Goal: Task Accomplishment & Management: Complete application form

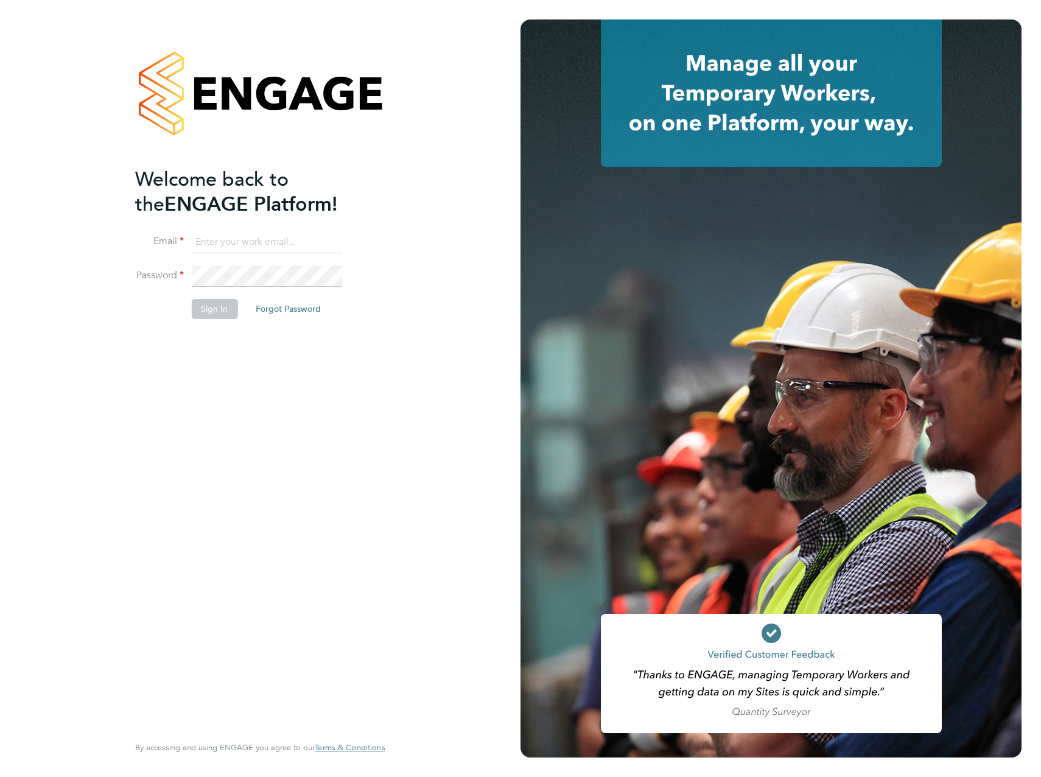
type input "daniel.silvester@countrysidepartnerships.com"
click at [220, 318] on button "Sign In" at bounding box center [214, 308] width 46 height 19
click at [220, 318] on div "Sorry, we are having problems connecting to our services." at bounding box center [260, 388] width 521 height 777
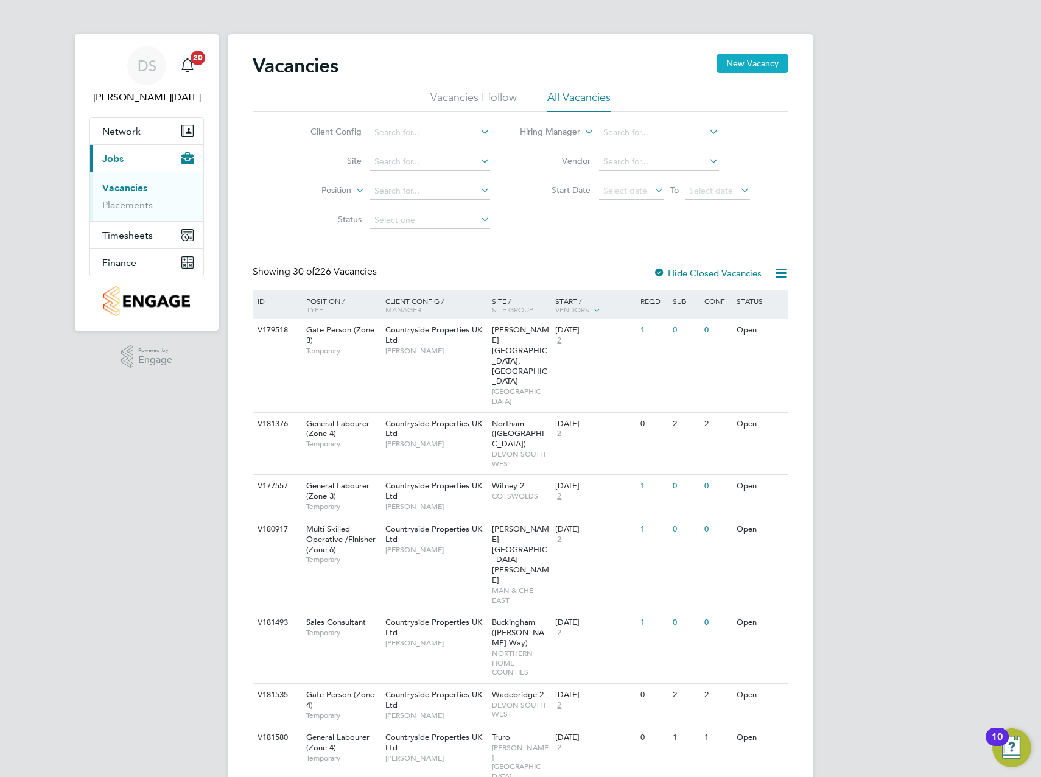
click at [740, 66] on button "New Vacancy" at bounding box center [753, 63] width 72 height 19
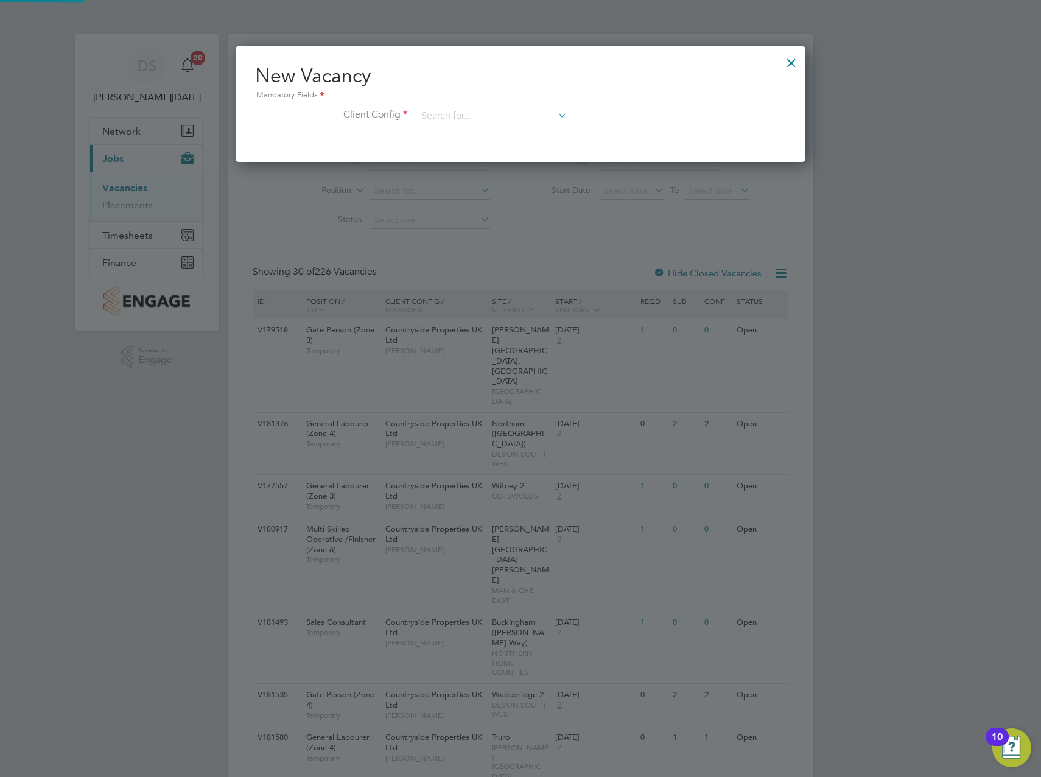
scroll to position [116, 571]
click at [493, 106] on div "New Vacancy Mandatory Fields Client Config" at bounding box center [520, 100] width 531 height 74
click at [492, 111] on input at bounding box center [492, 116] width 150 height 18
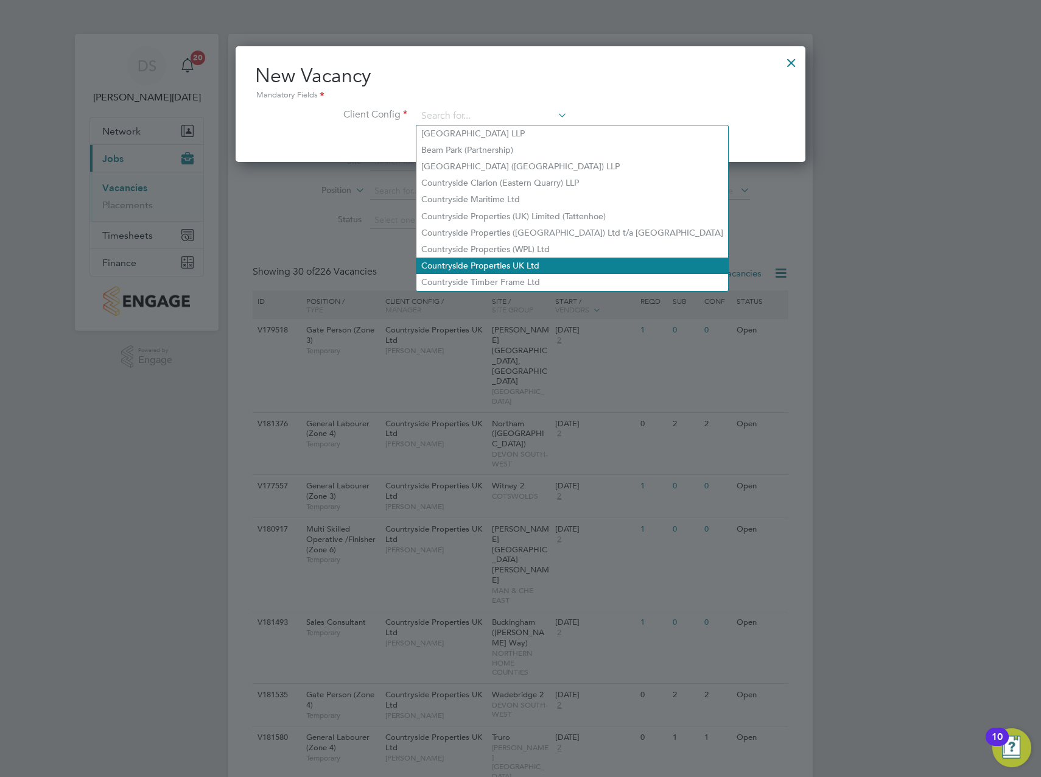
click at [505, 258] on li "Countryside Properties UK Ltd" at bounding box center [573, 266] width 312 height 16
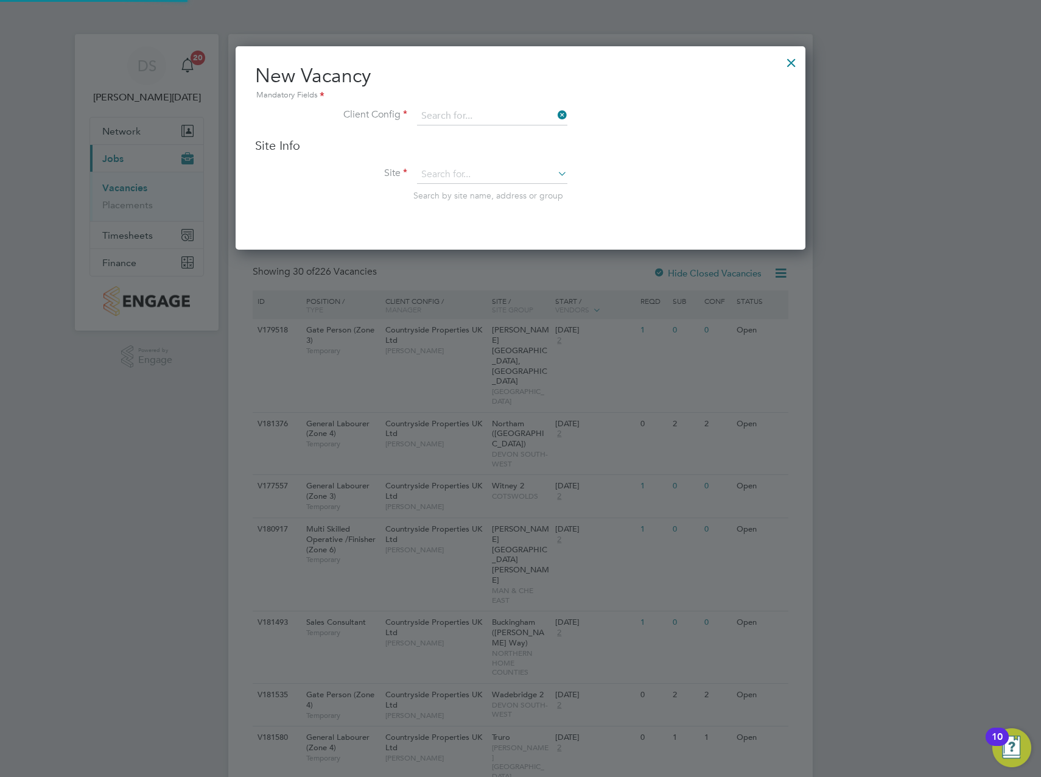
type input "Countryside Properties UK Ltd"
click at [493, 166] on input at bounding box center [492, 175] width 150 height 18
click at [483, 191] on li "Bishops Stortford Fields R&T 1" at bounding box center [493, 192] width 152 height 16
type input "Bishops Stortford Fields R&T1"
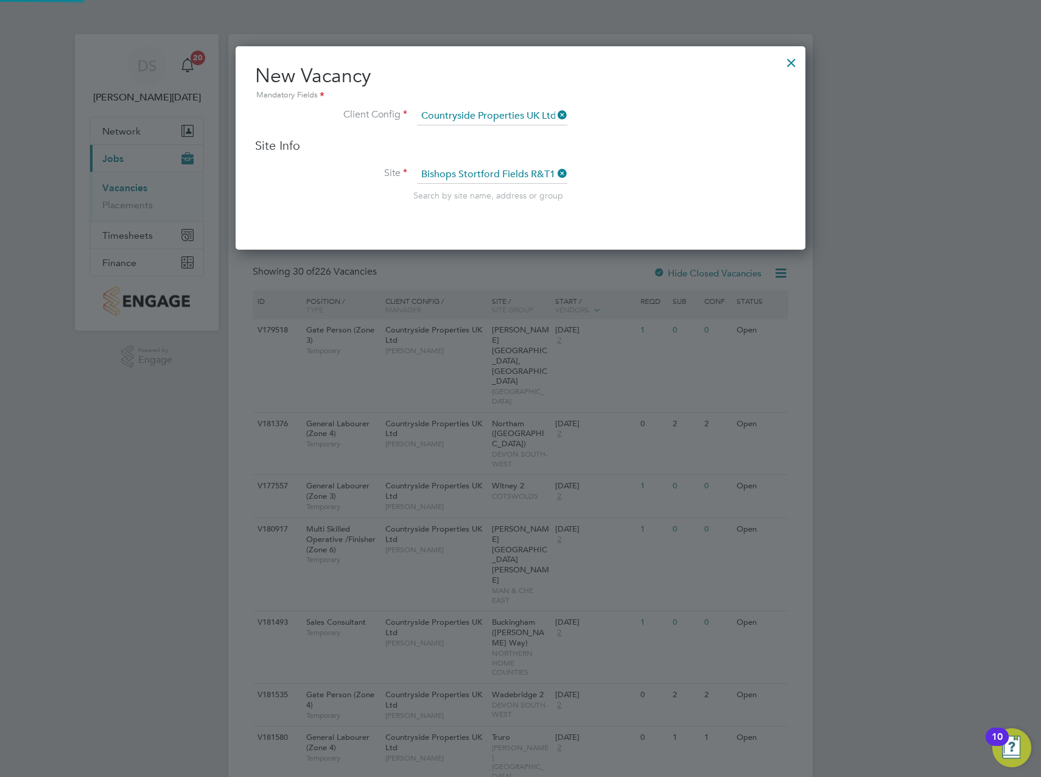
scroll to position [505, 571]
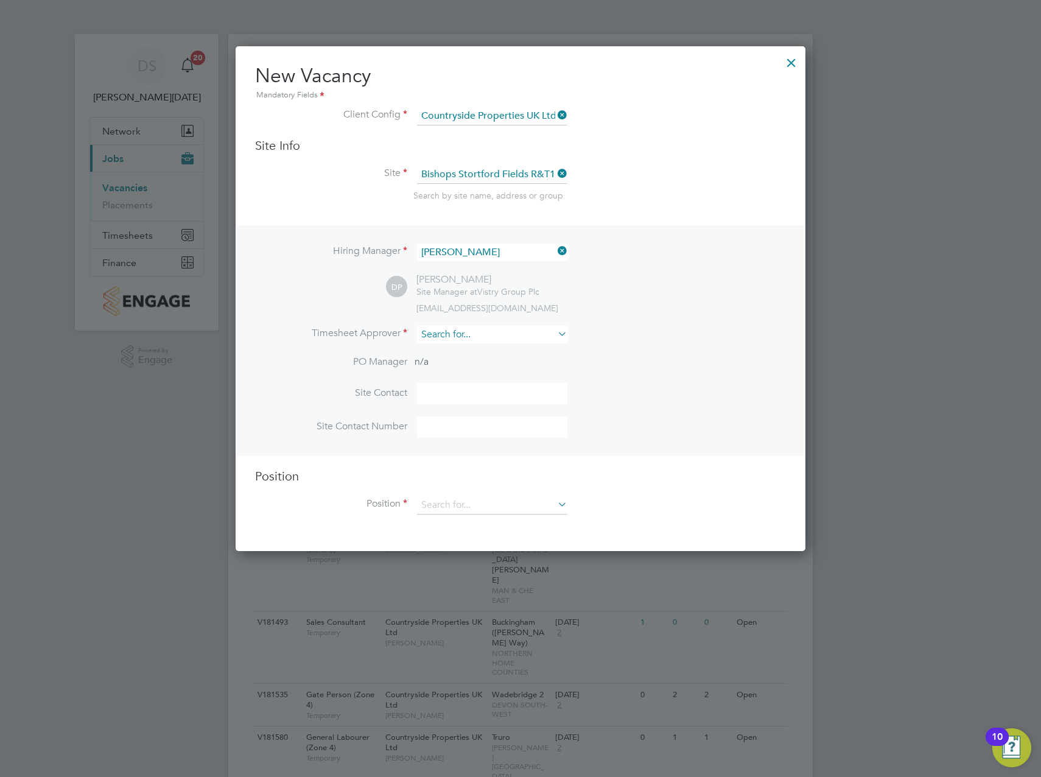
click at [510, 336] on input at bounding box center [492, 335] width 150 height 18
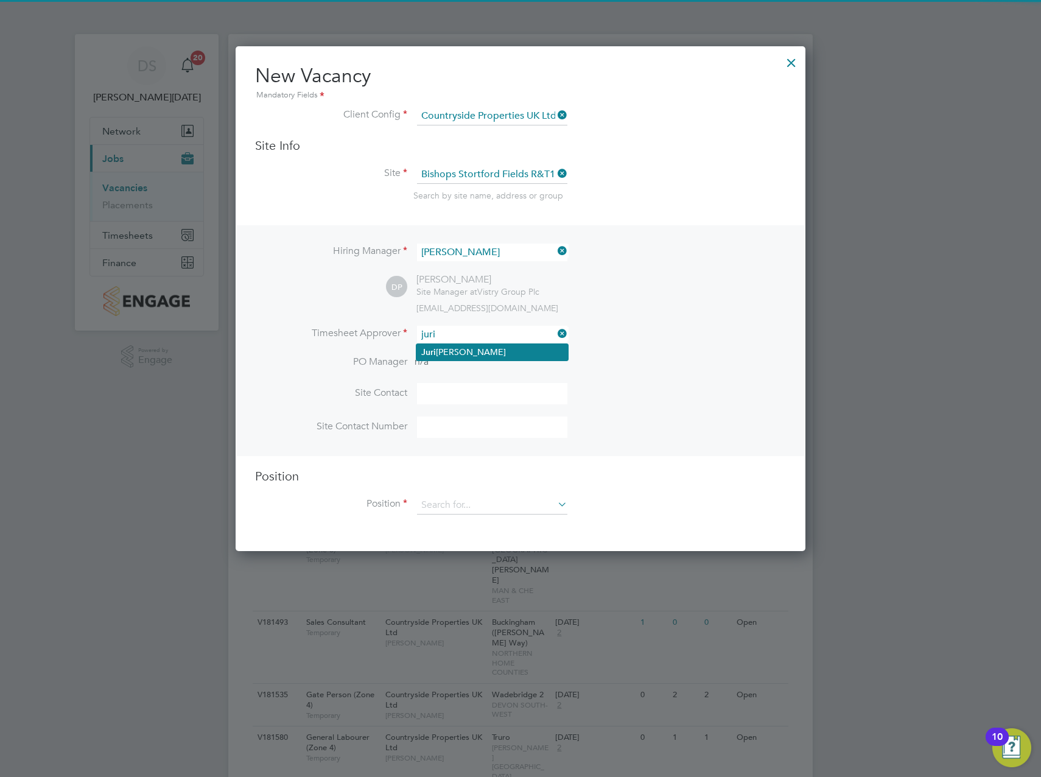
click at [495, 357] on li "Juri Salimov" at bounding box center [493, 352] width 152 height 16
type input "Juri Salimov"
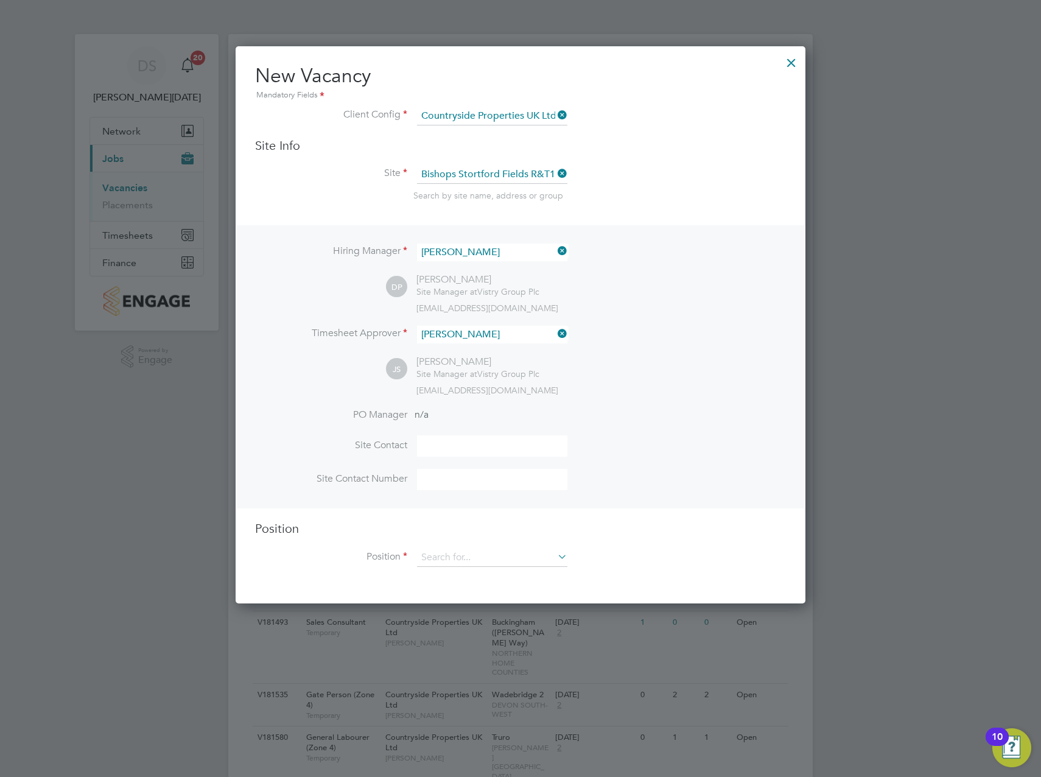
click at [477, 453] on input at bounding box center [492, 445] width 150 height 21
click at [493, 251] on input at bounding box center [492, 253] width 150 height 18
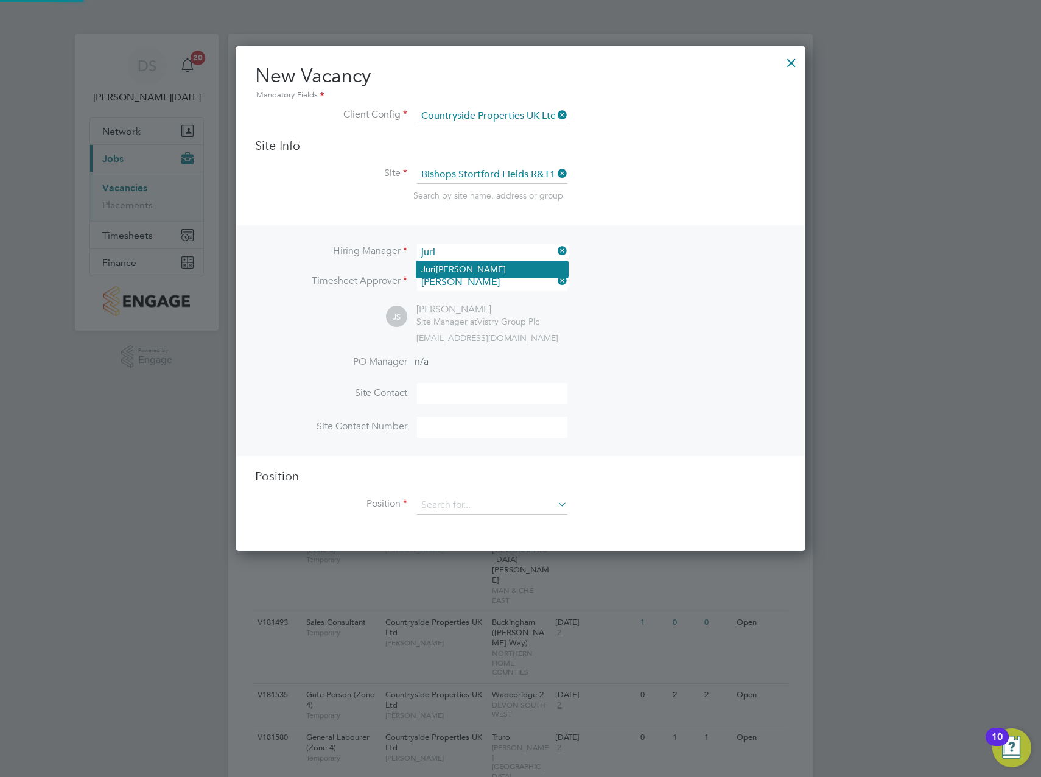
click at [483, 263] on li "Juri Salimov" at bounding box center [493, 269] width 152 height 16
type input "Juri Salimov"
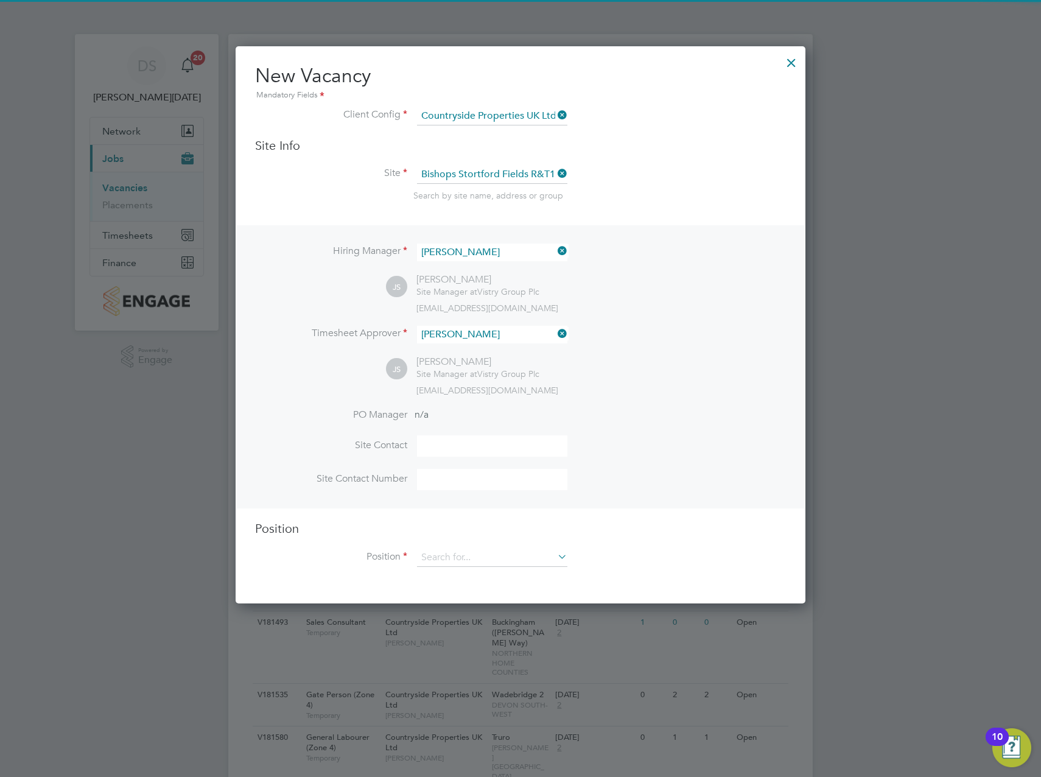
scroll to position [559, 571]
click at [478, 555] on input at bounding box center [492, 558] width 150 height 18
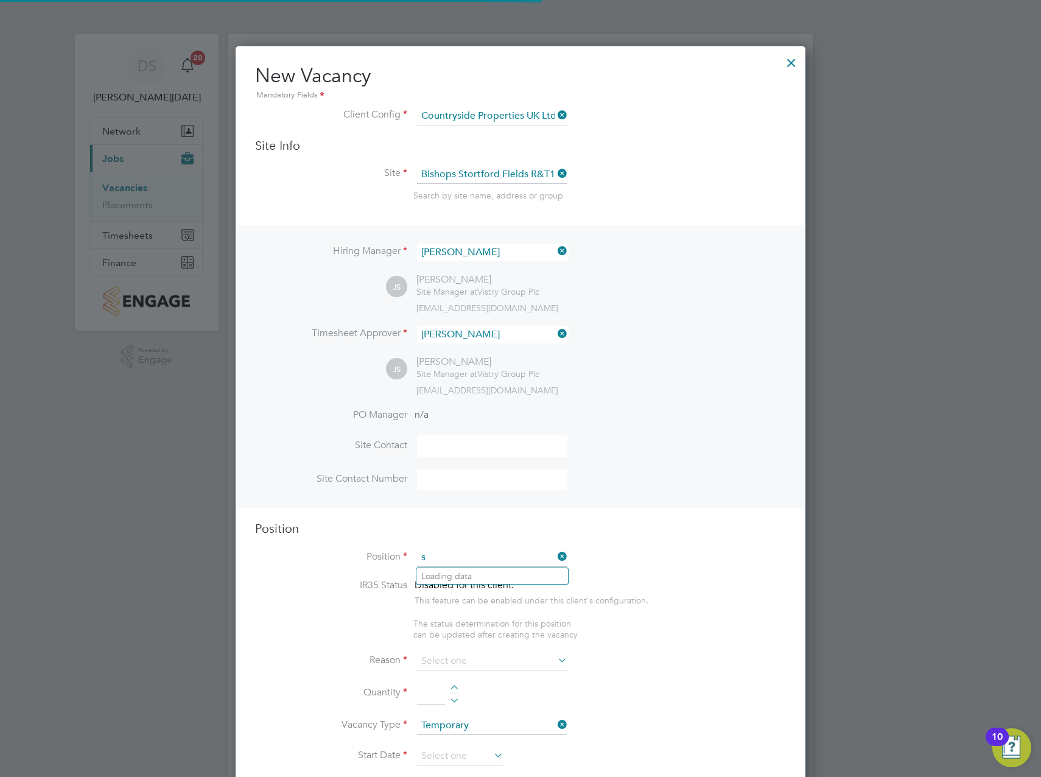
scroll to position [1750, 571]
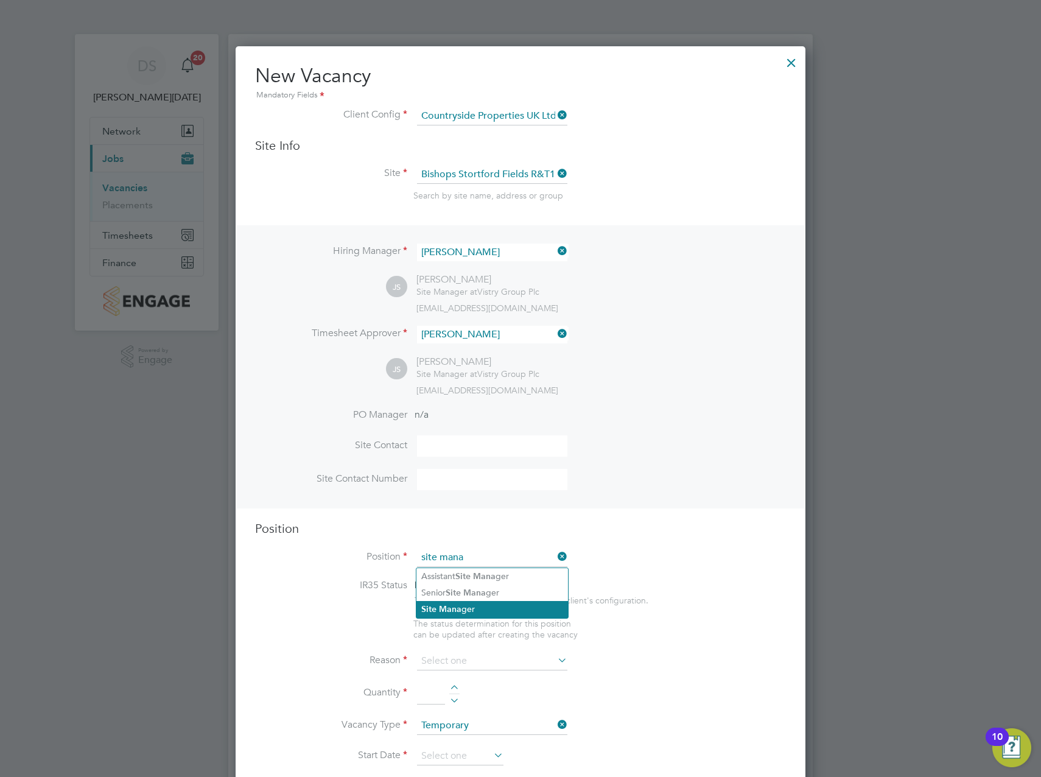
click at [490, 608] on li "Site Mana ger" at bounding box center [493, 609] width 152 height 16
type input "Site Manager"
type textarea "• Ensures that works are carried out in accordance with the contract informatio…"
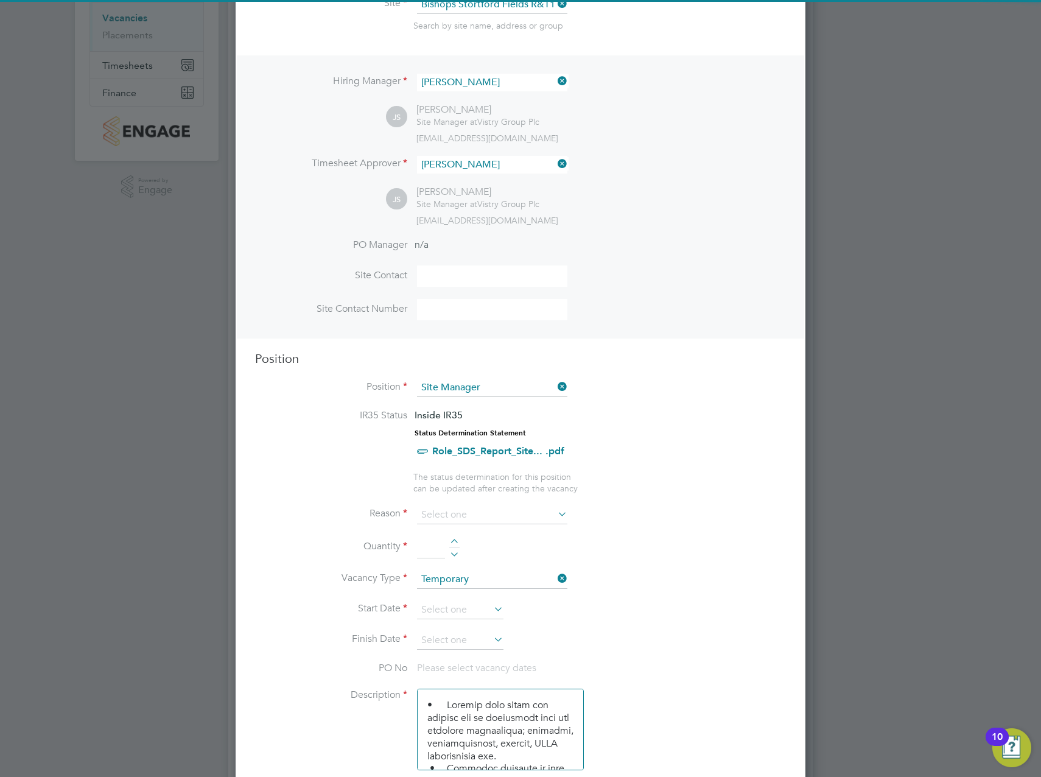
scroll to position [183, 0]
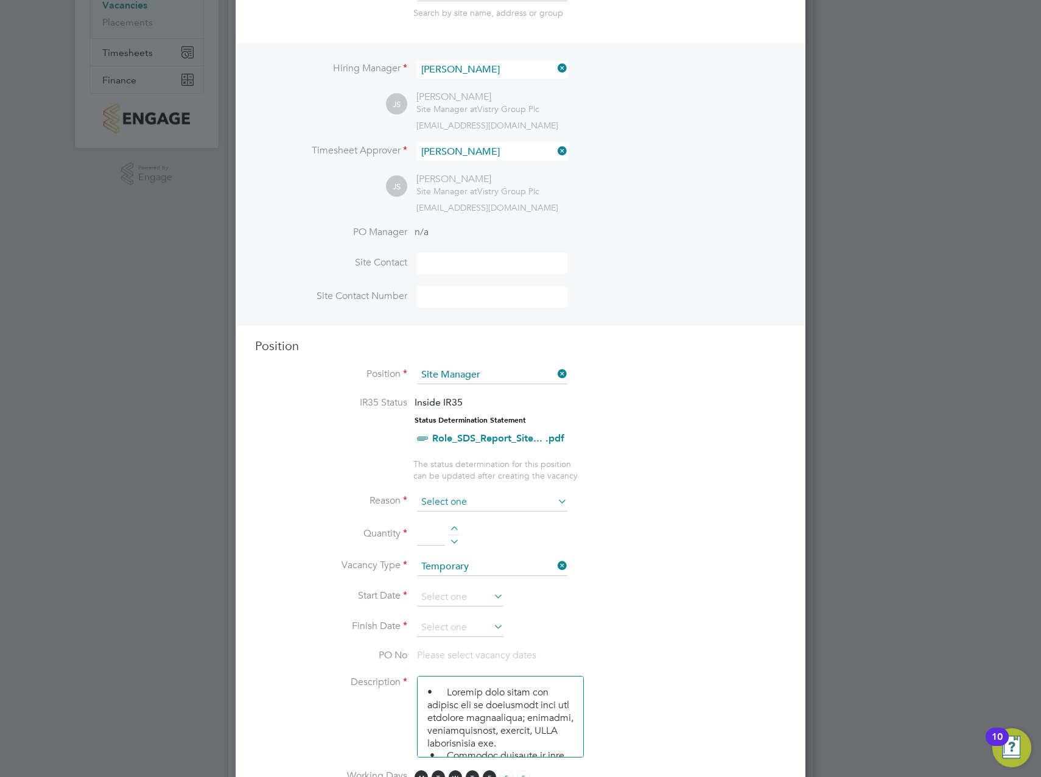
click at [458, 499] on input at bounding box center [492, 502] width 150 height 18
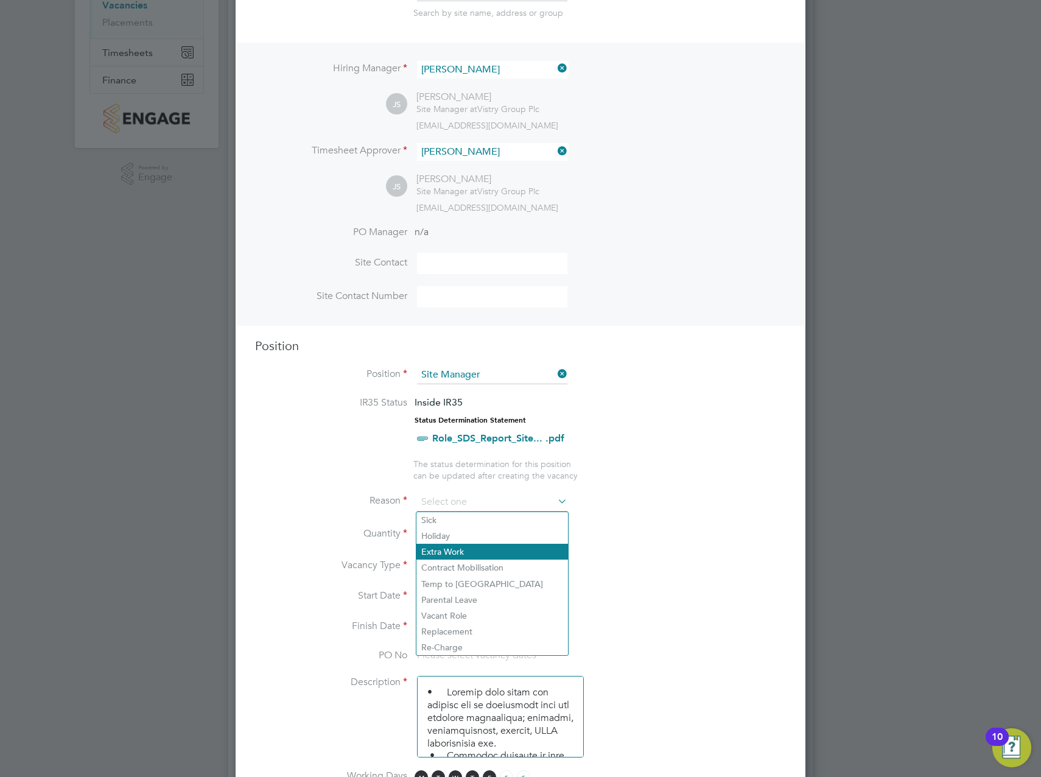
click at [470, 544] on li "Extra Work" at bounding box center [493, 552] width 152 height 16
type input "Extra Work"
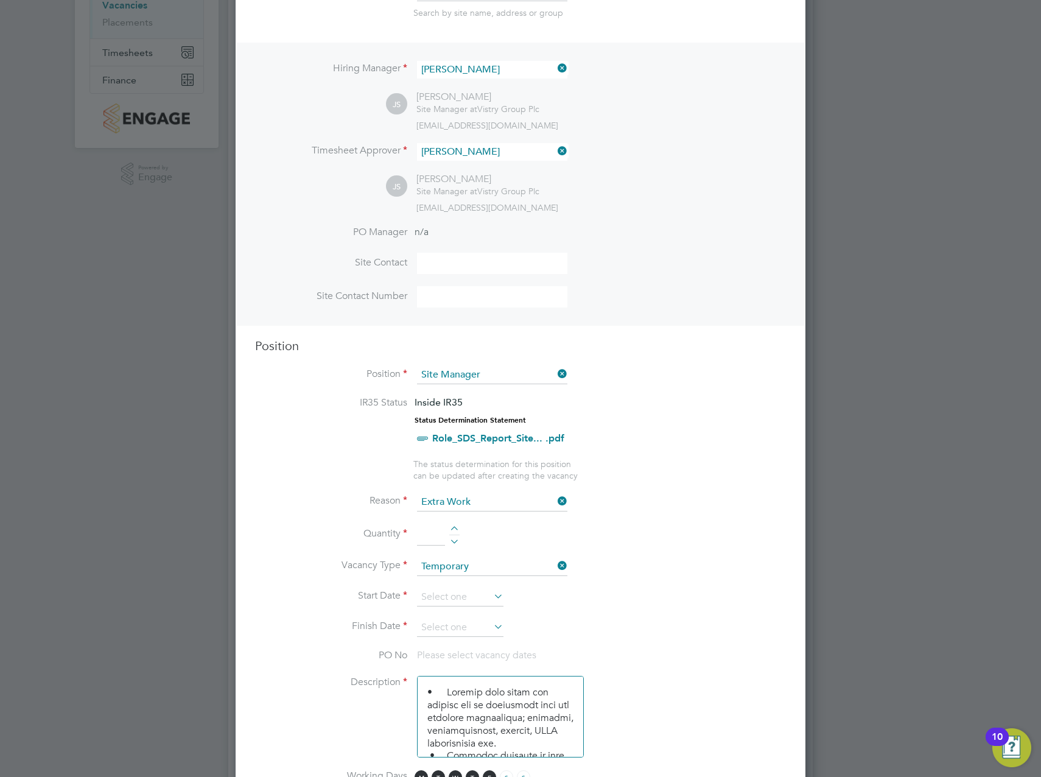
click at [453, 526] on div at bounding box center [454, 530] width 10 height 9
type input "1"
click at [462, 502] on input at bounding box center [492, 502] width 150 height 18
click at [460, 535] on li "Holiday" at bounding box center [493, 536] width 152 height 16
type input "Holiday"
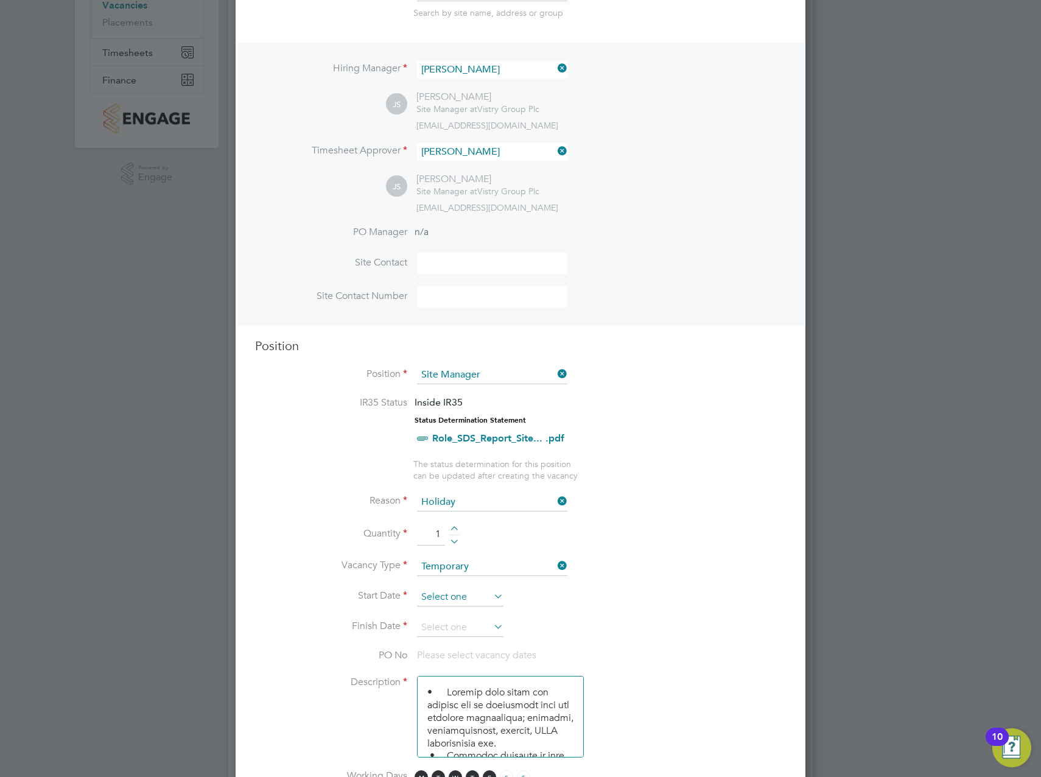
click at [471, 597] on input at bounding box center [460, 597] width 86 height 18
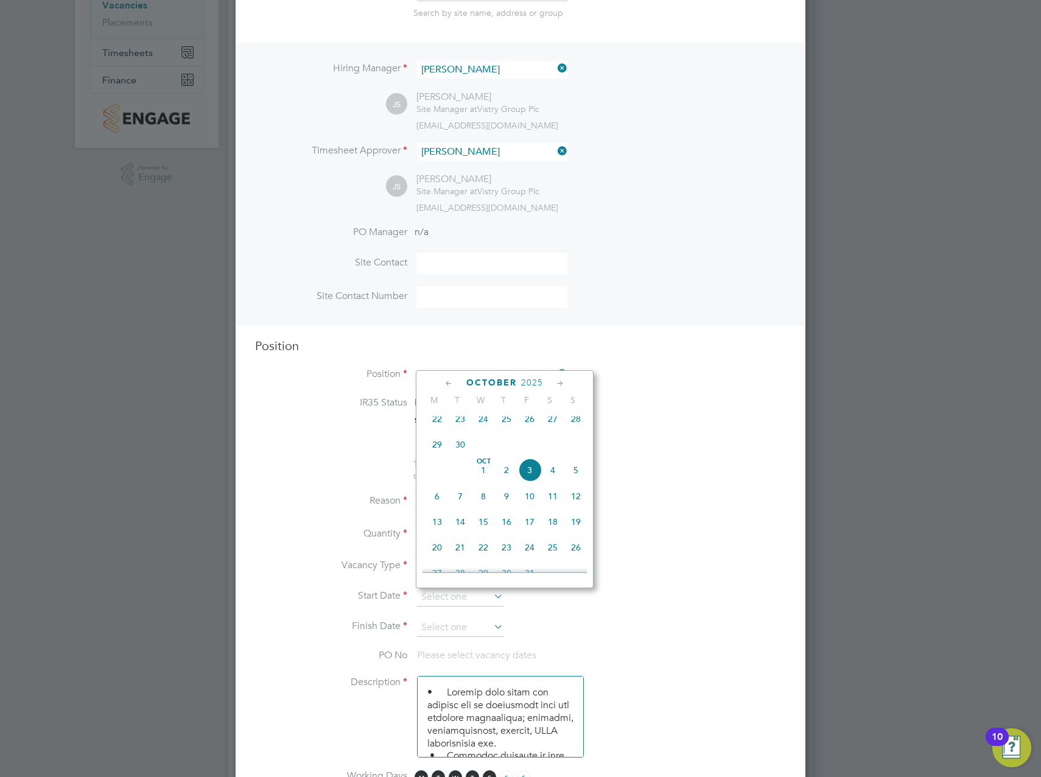
click at [563, 381] on icon at bounding box center [561, 383] width 12 height 13
click at [451, 384] on icon at bounding box center [449, 383] width 12 height 13
click at [445, 527] on span "27" at bounding box center [437, 521] width 23 height 23
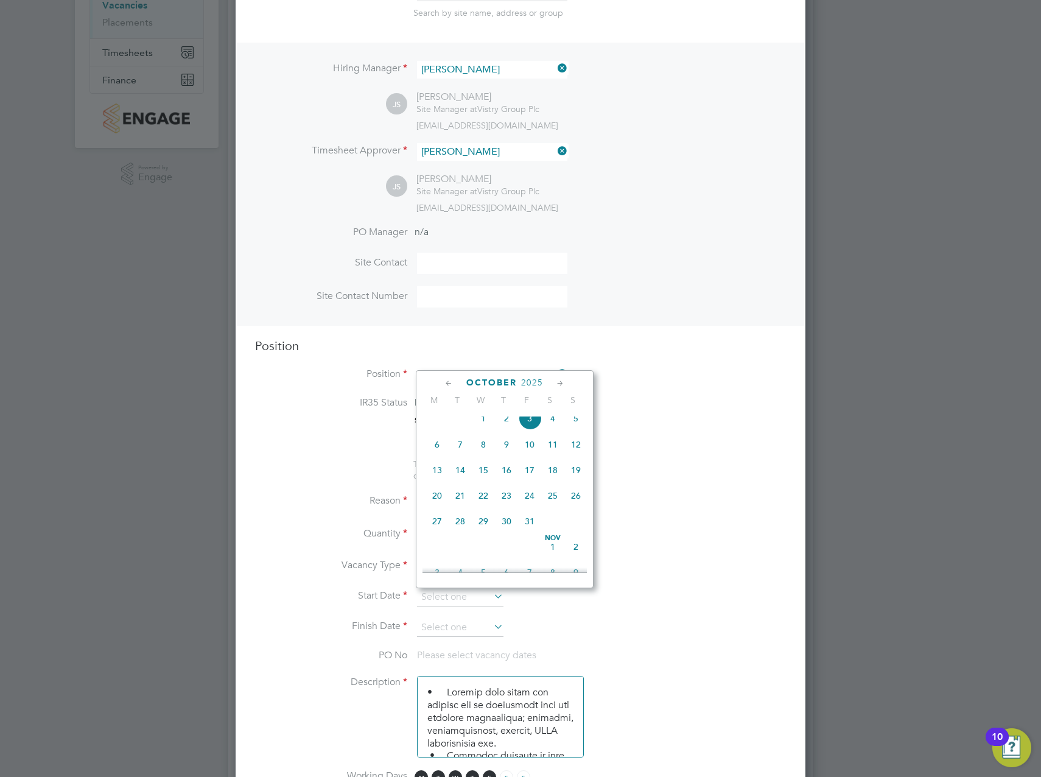
type input "27 Oct 2025"
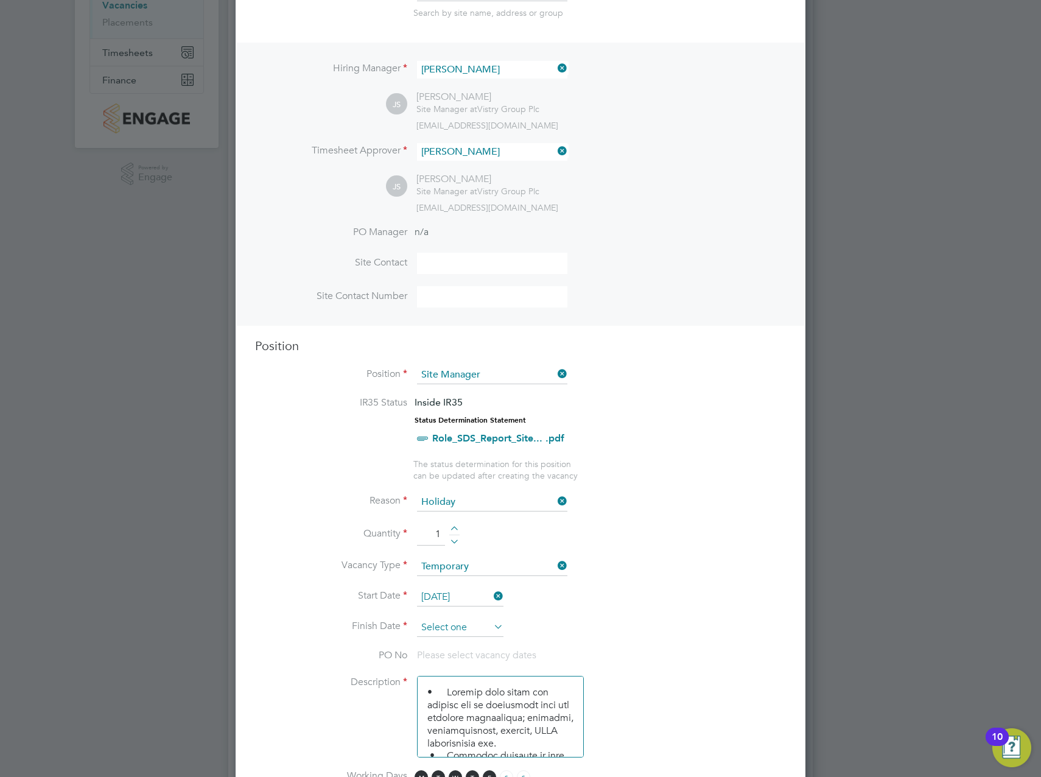
click at [478, 629] on input at bounding box center [460, 628] width 86 height 18
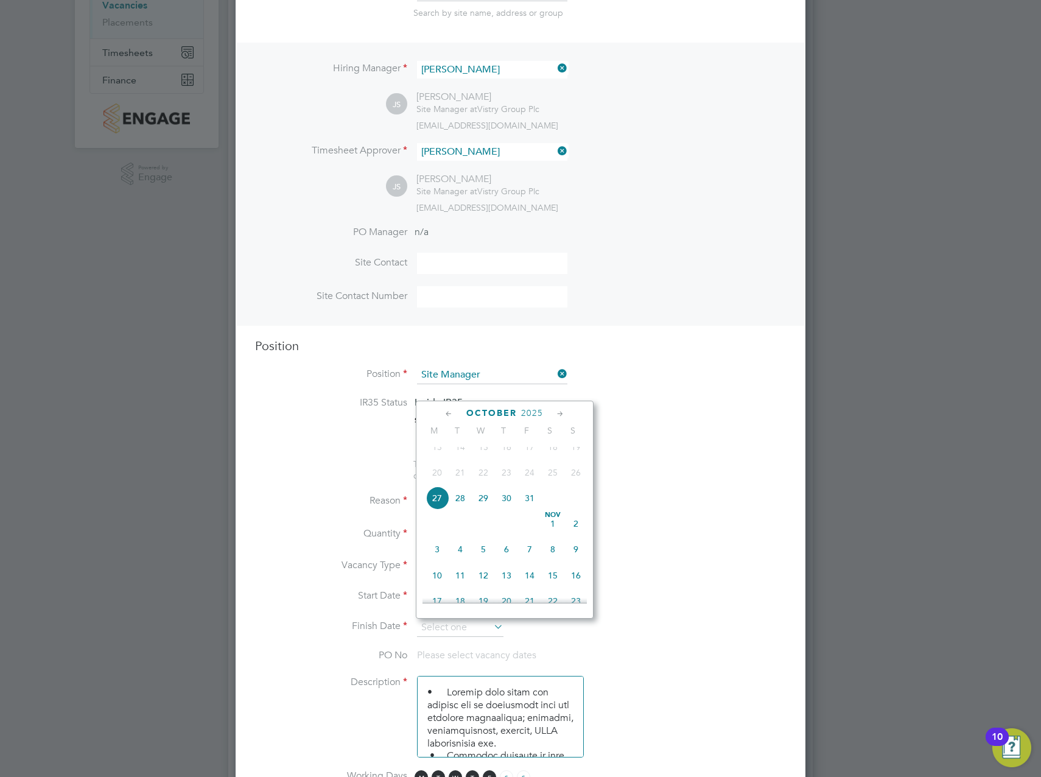
click at [533, 508] on span "31" at bounding box center [529, 498] width 23 height 23
type input "31 Oct 2025"
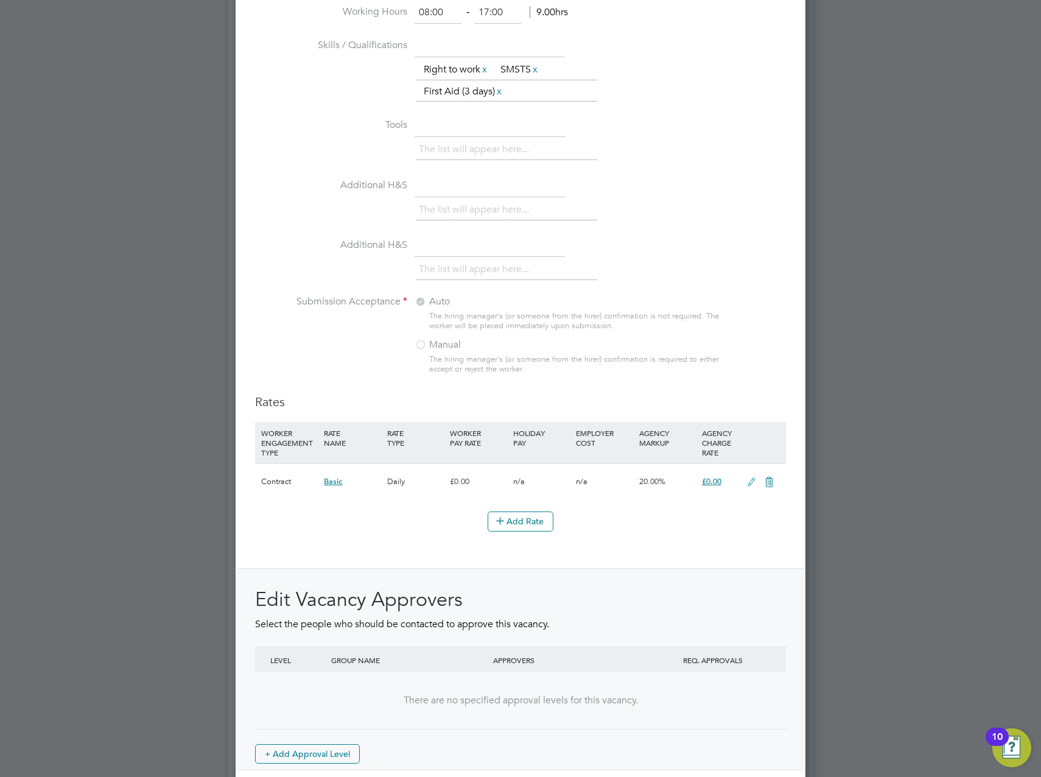
scroll to position [1127, 0]
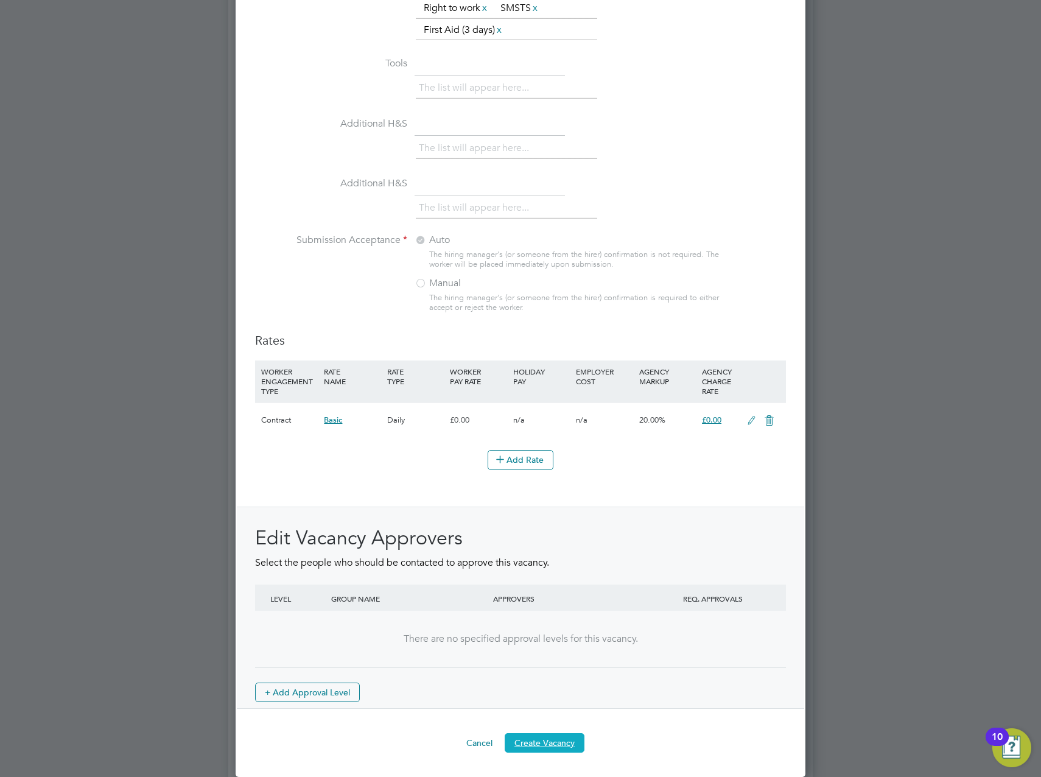
click at [560, 750] on button "Create Vacancy" at bounding box center [545, 742] width 80 height 19
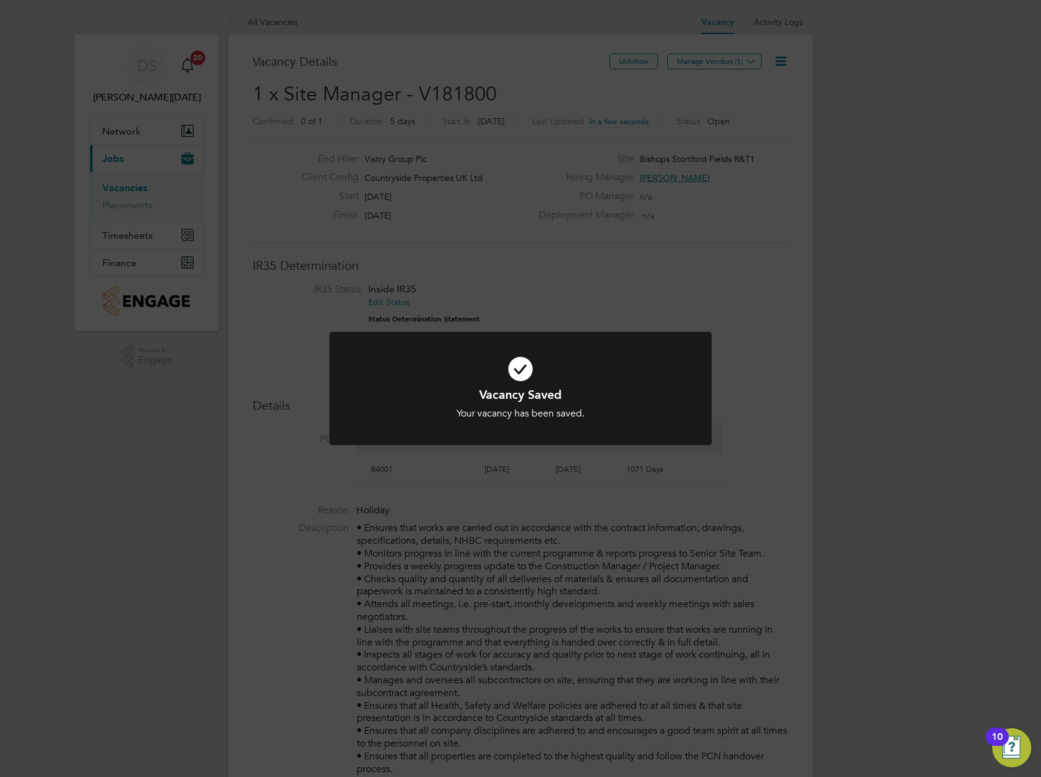
click at [681, 140] on div "Vacancy Saved Your vacancy has been saved. Cancel Okay" at bounding box center [520, 388] width 1041 height 777
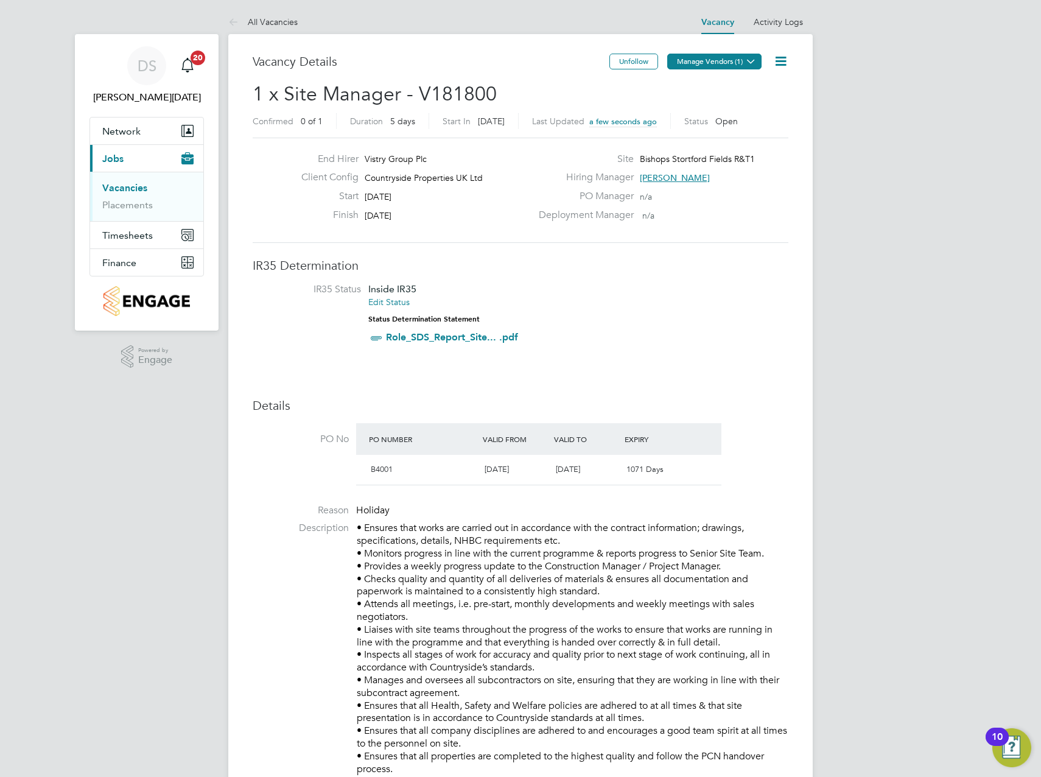
click at [747, 60] on icon at bounding box center [751, 61] width 9 height 9
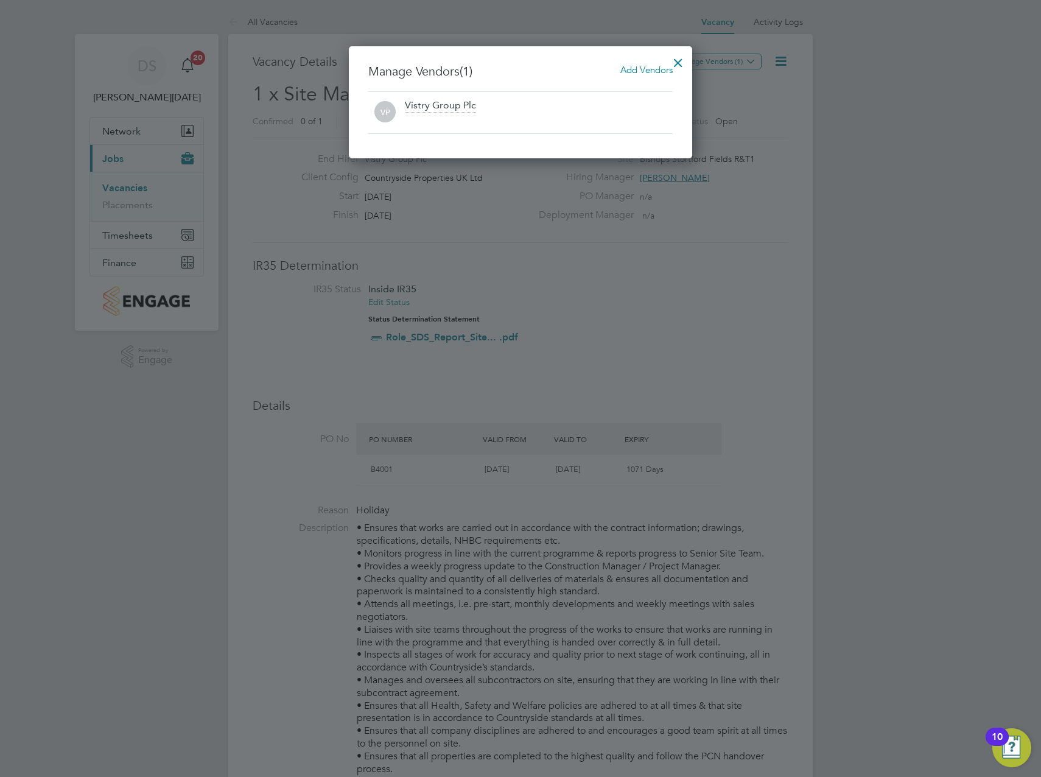
click at [626, 68] on span "Add Vendors" at bounding box center [647, 70] width 52 height 12
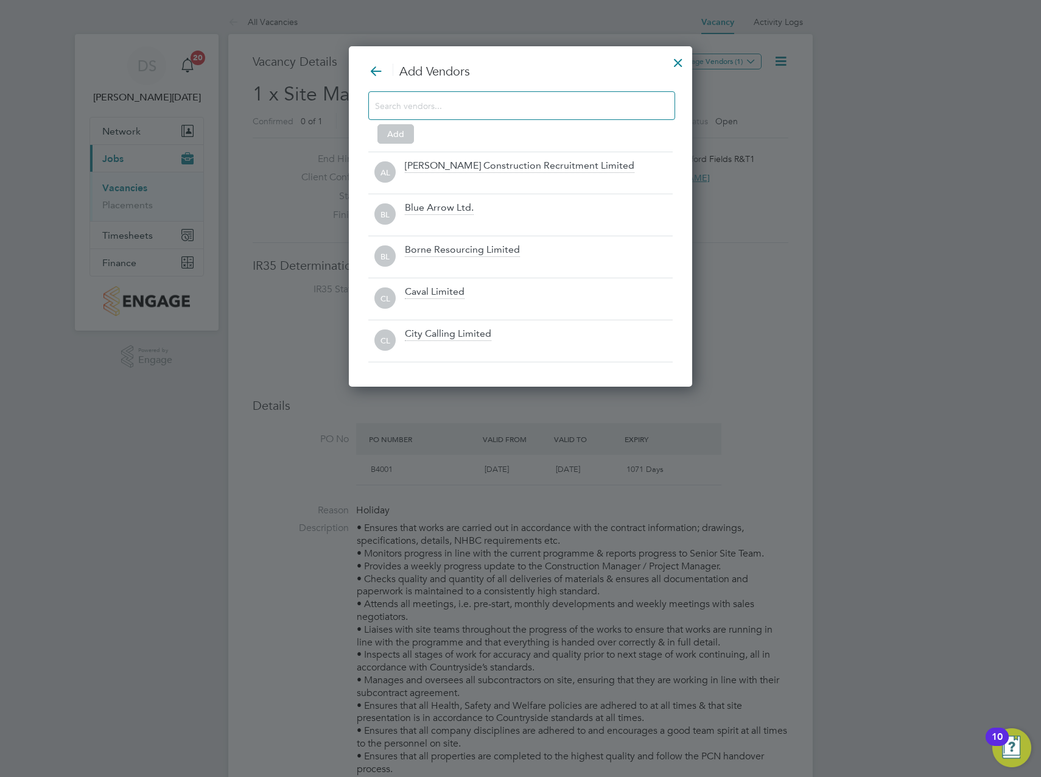
click at [521, 108] on input at bounding box center [512, 105] width 274 height 16
click at [466, 113] on input at bounding box center [512, 105] width 274 height 16
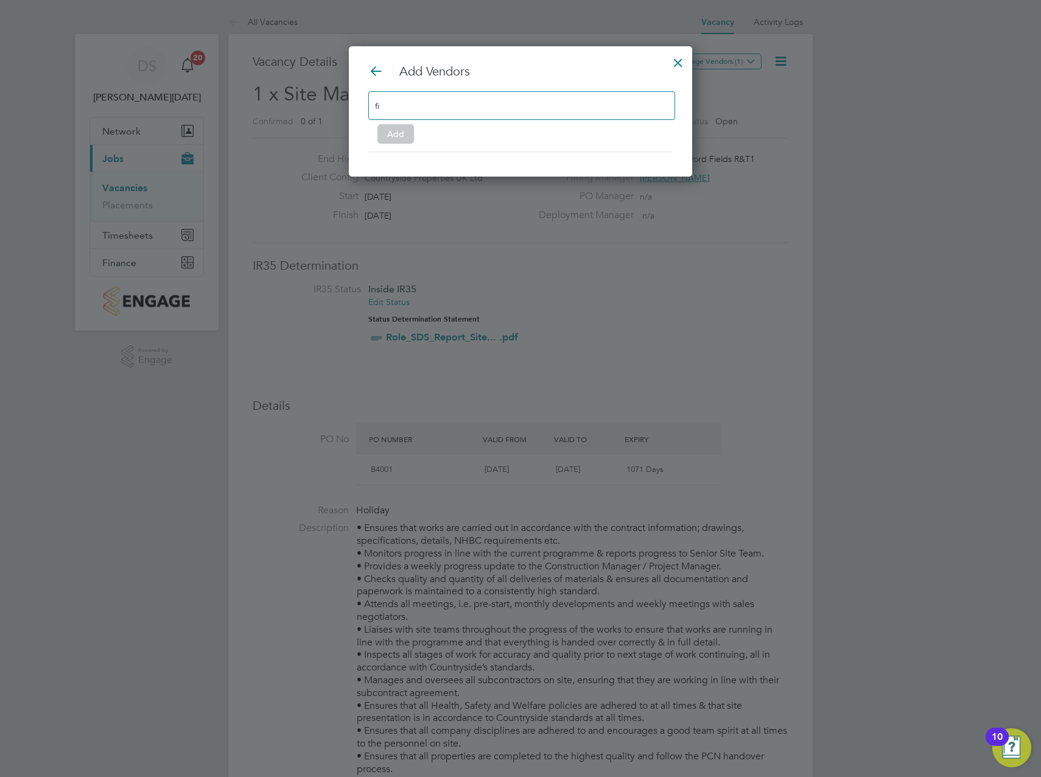
type input "f"
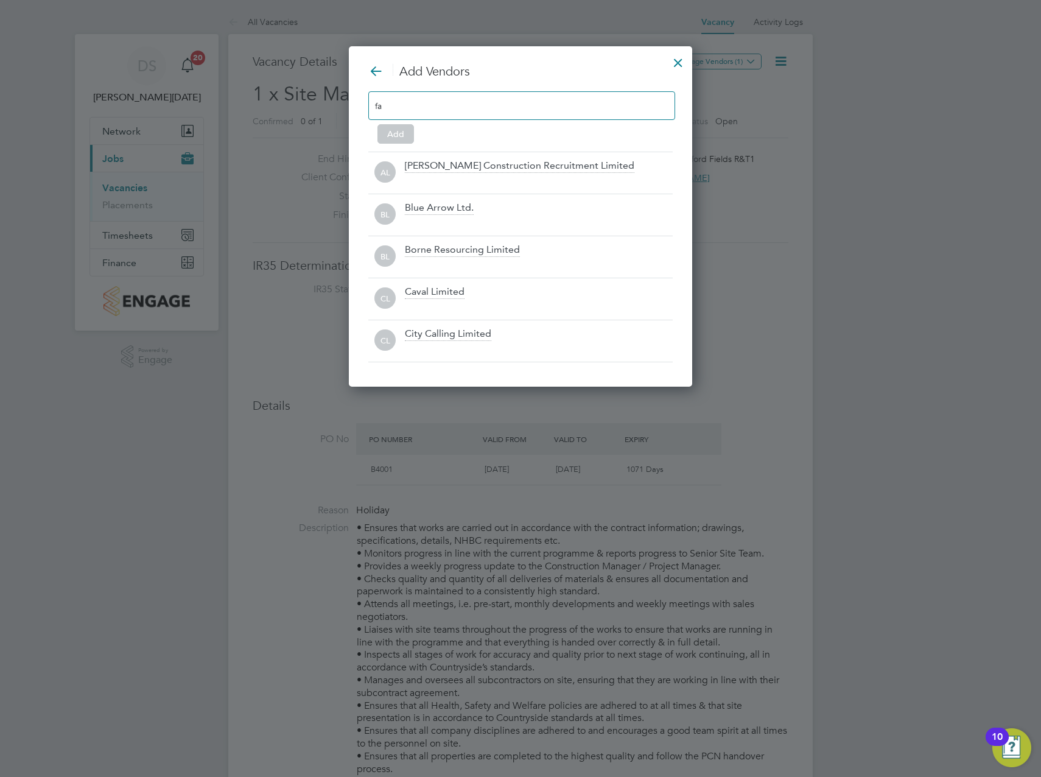
type input "f"
click at [451, 103] on div at bounding box center [521, 105] width 307 height 29
click at [444, 105] on input at bounding box center [413, 105] width 76 height 16
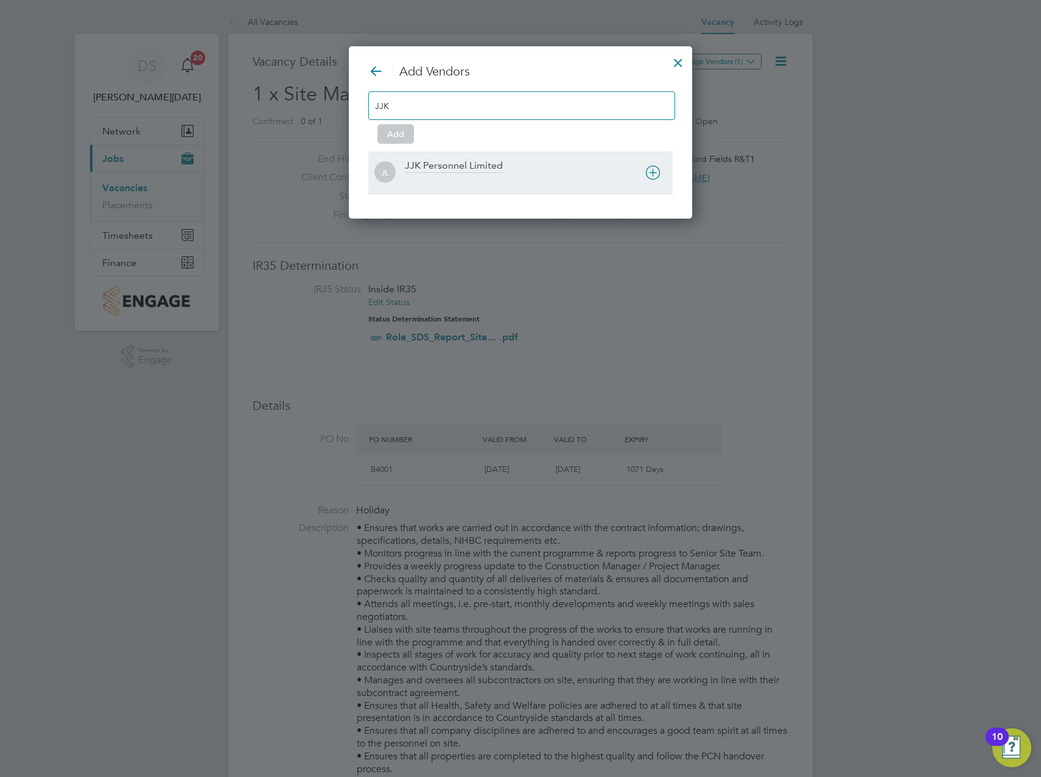
type input "JJK"
click at [648, 177] on icon at bounding box center [653, 172] width 15 height 15
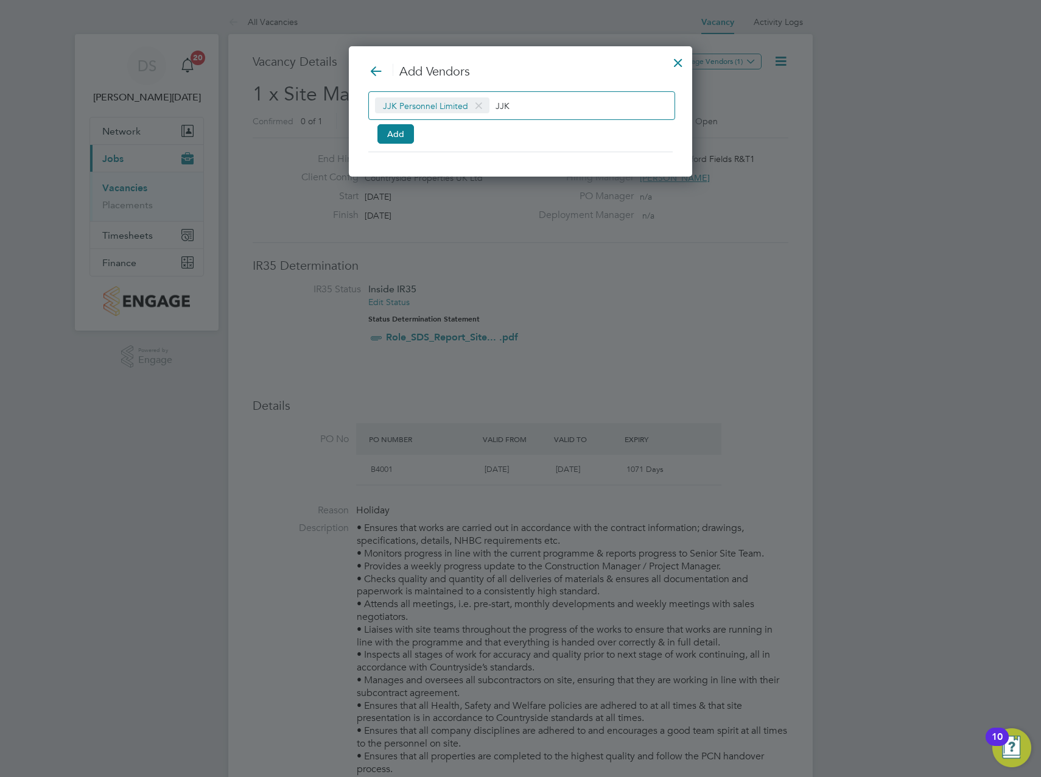
scroll to position [132, 344]
click at [400, 136] on button "Add" at bounding box center [396, 133] width 37 height 19
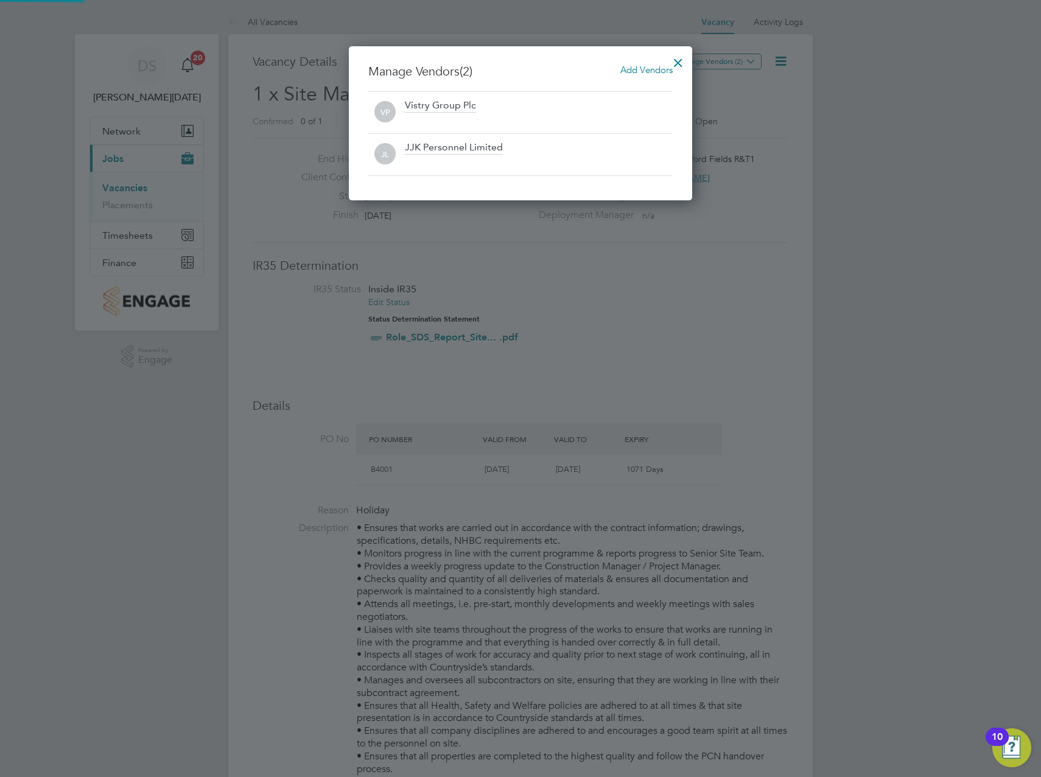
scroll to position [155, 344]
click at [682, 58] on div at bounding box center [678, 60] width 22 height 22
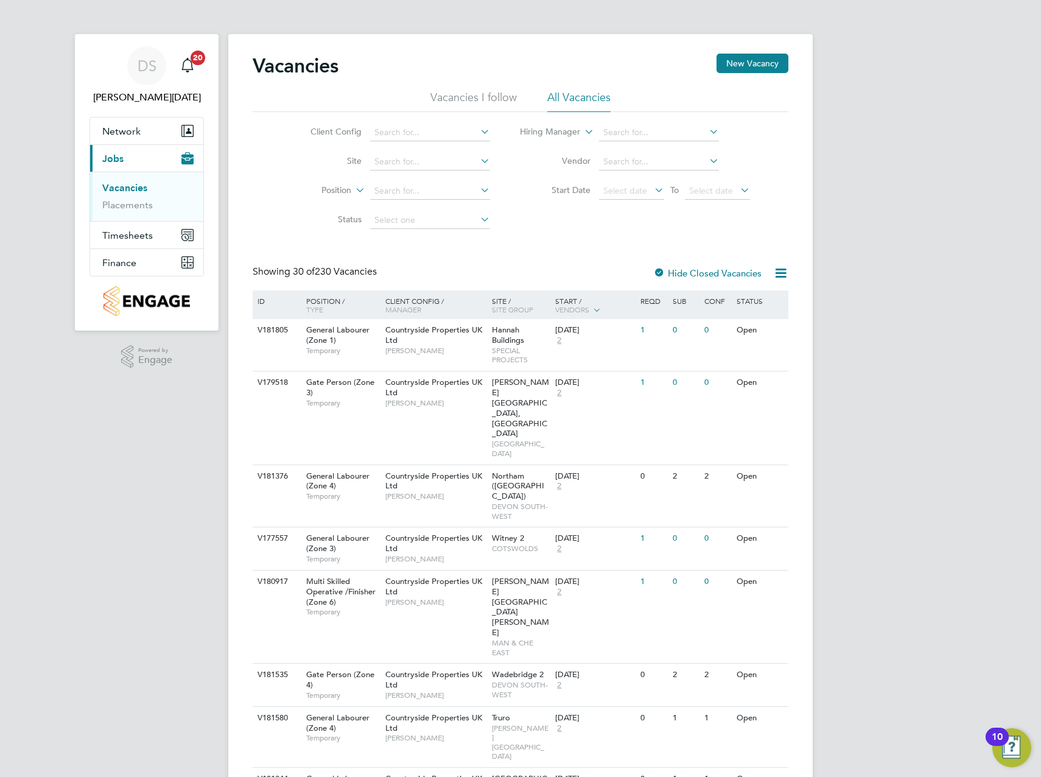
click at [769, 62] on button "New Vacancy" at bounding box center [753, 63] width 72 height 19
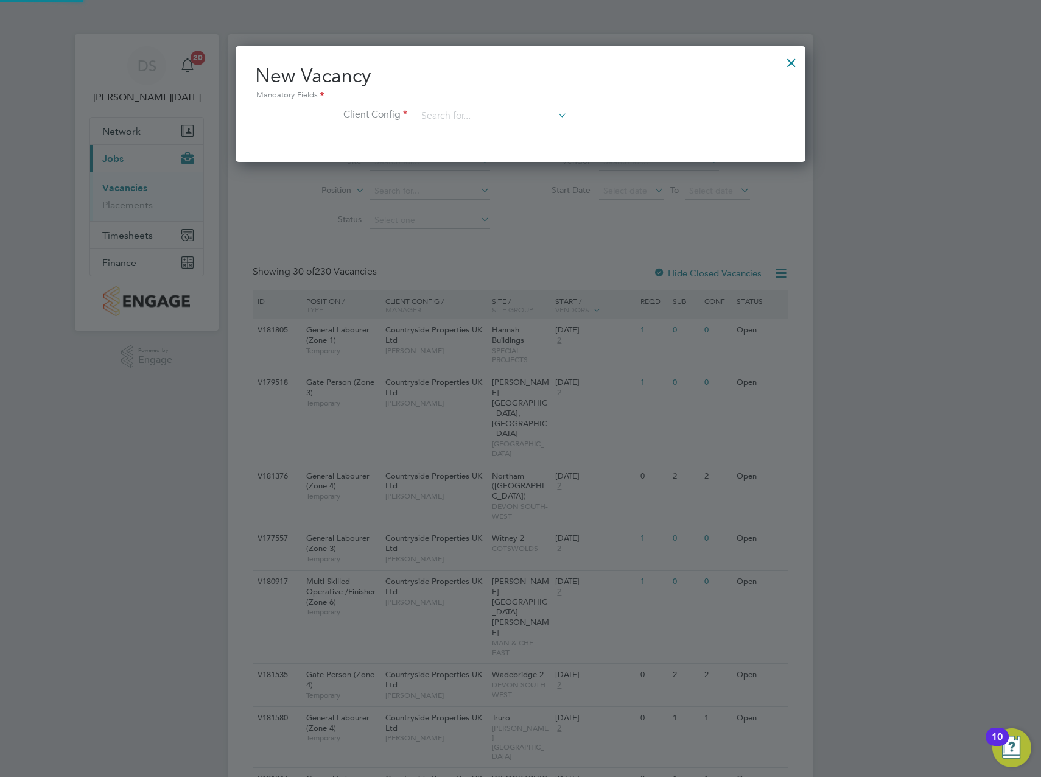
scroll to position [116, 571]
click at [505, 107] on input at bounding box center [492, 116] width 150 height 18
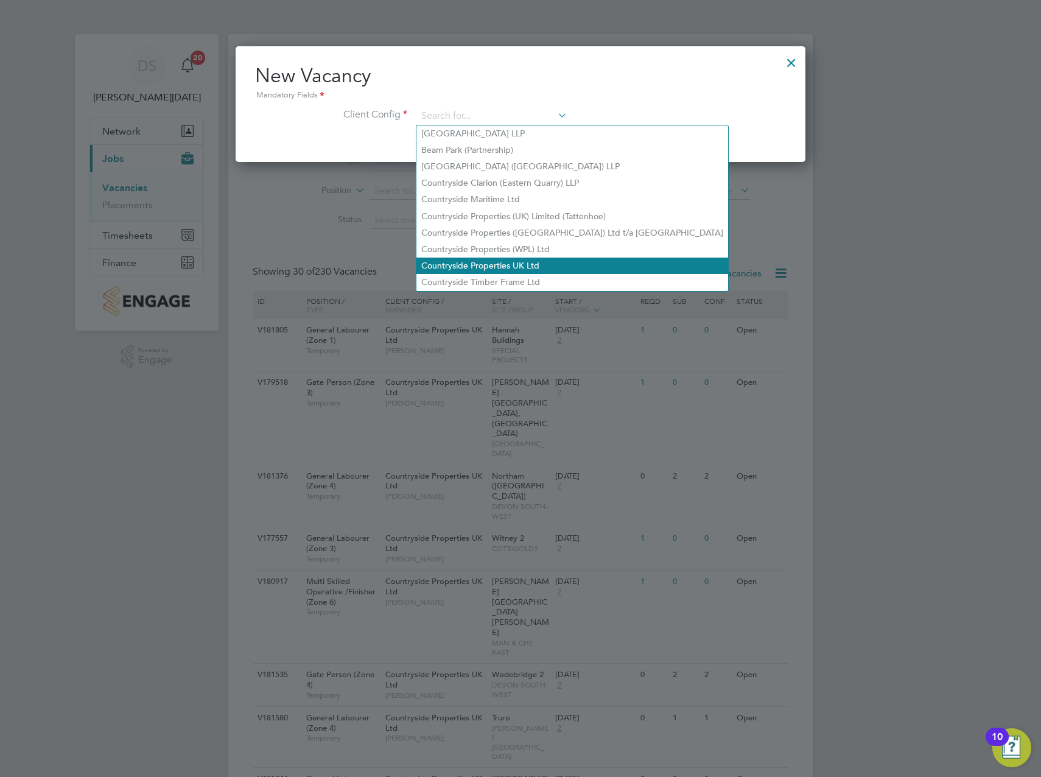
click at [525, 258] on li "Countryside Properties UK Ltd" at bounding box center [573, 266] width 312 height 16
type input "Countryside Properties UK Ltd"
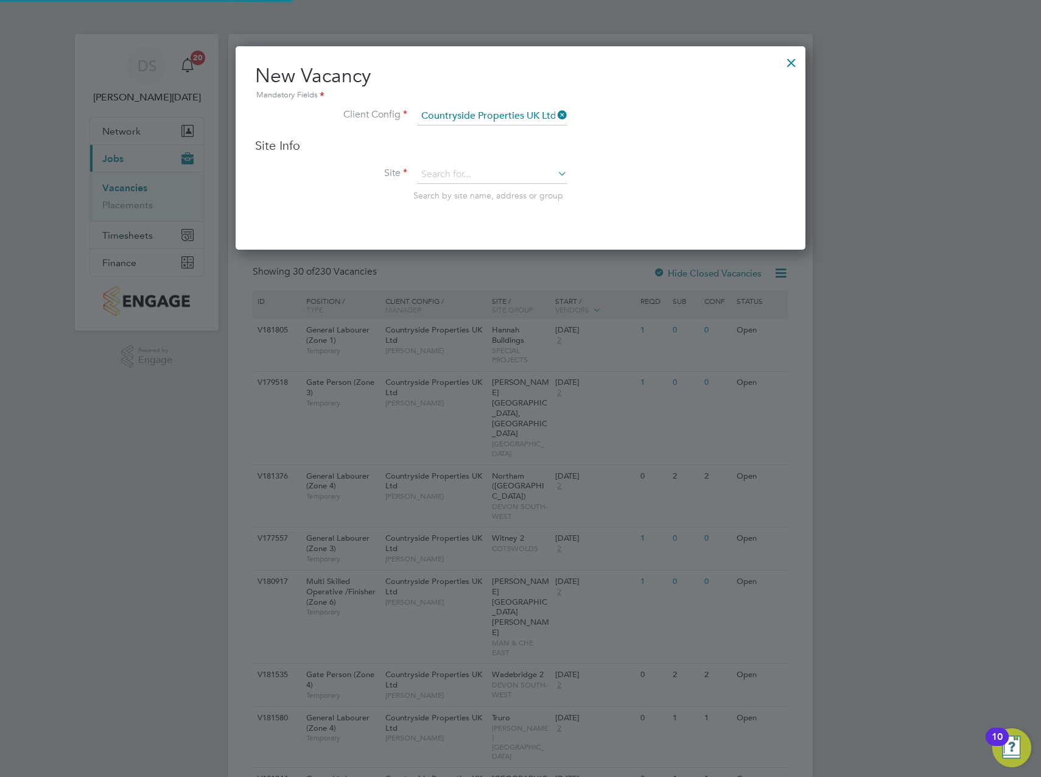
scroll to position [204, 571]
click at [506, 161] on div "Site Info Site Search by site name, address or group" at bounding box center [520, 182] width 531 height 88
click at [502, 170] on input at bounding box center [492, 175] width 150 height 18
click at [506, 194] on li "Bishops Stortford Fields R&T 1" at bounding box center [493, 192] width 152 height 16
type input "Bishops Stortford Fields R&T1"
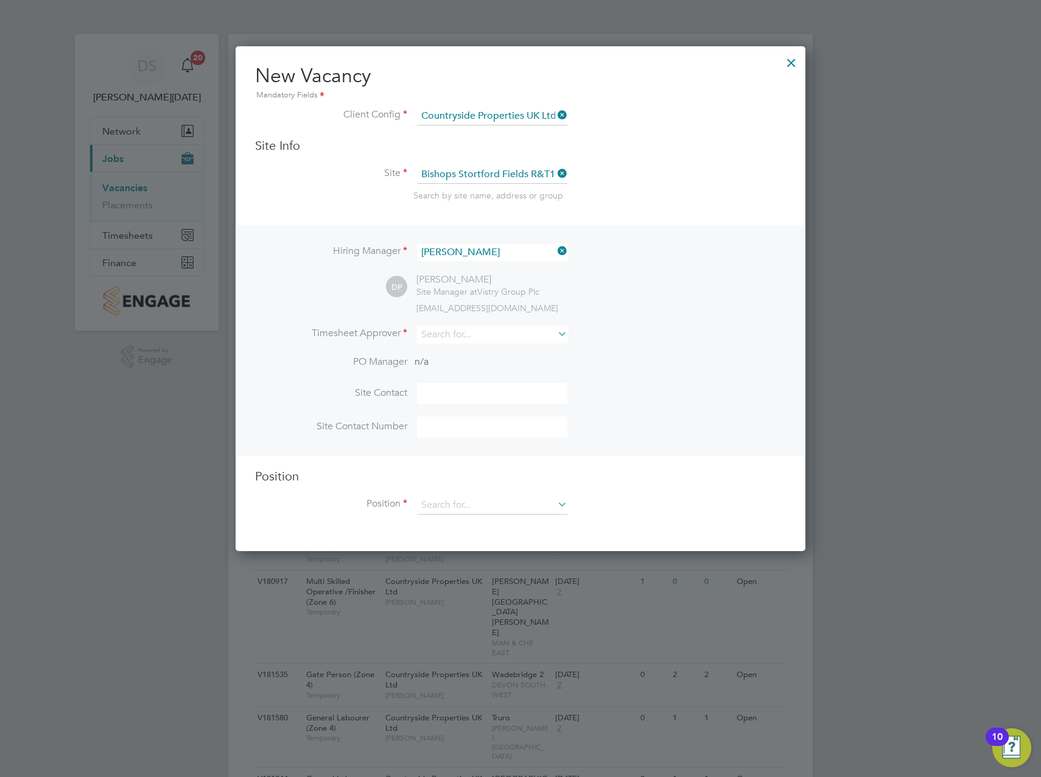
scroll to position [505, 571]
click at [481, 252] on input at bounding box center [492, 253] width 150 height 18
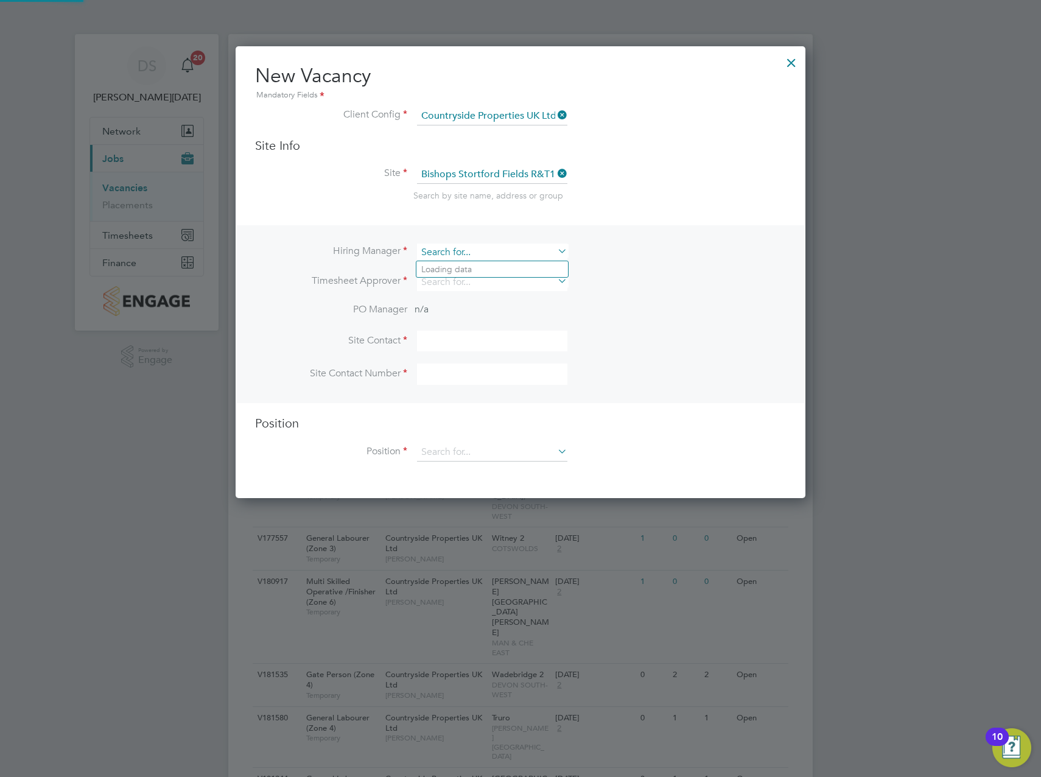
scroll to position [453, 571]
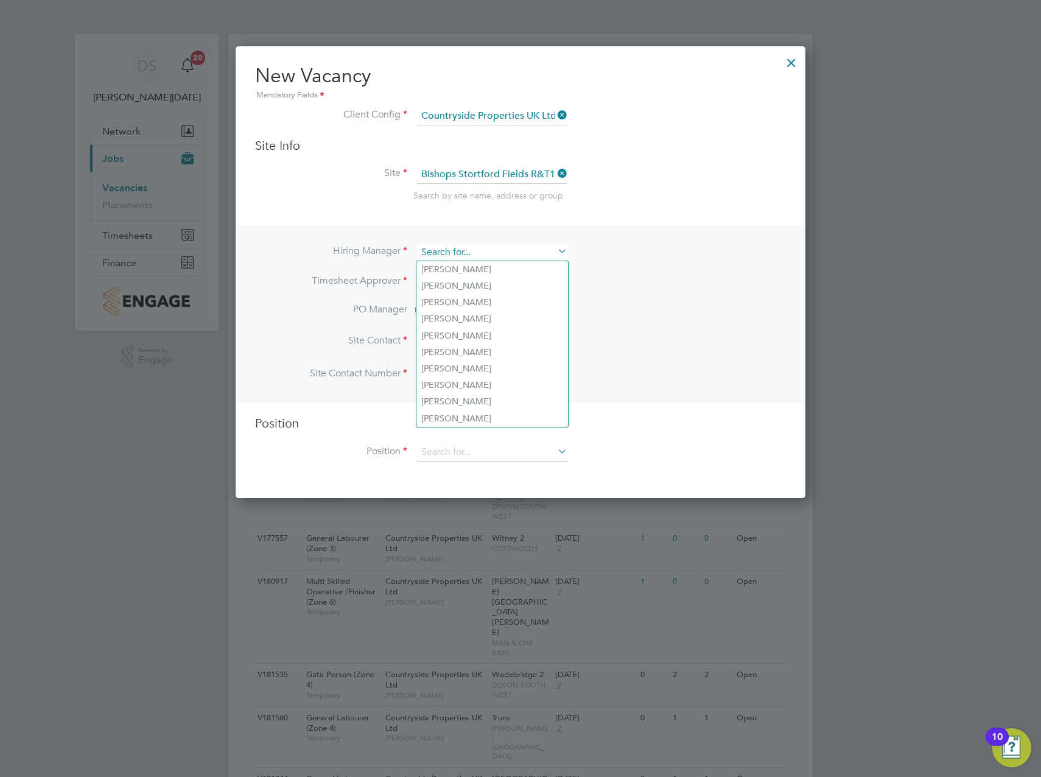
click at [496, 255] on input at bounding box center [492, 253] width 150 height 18
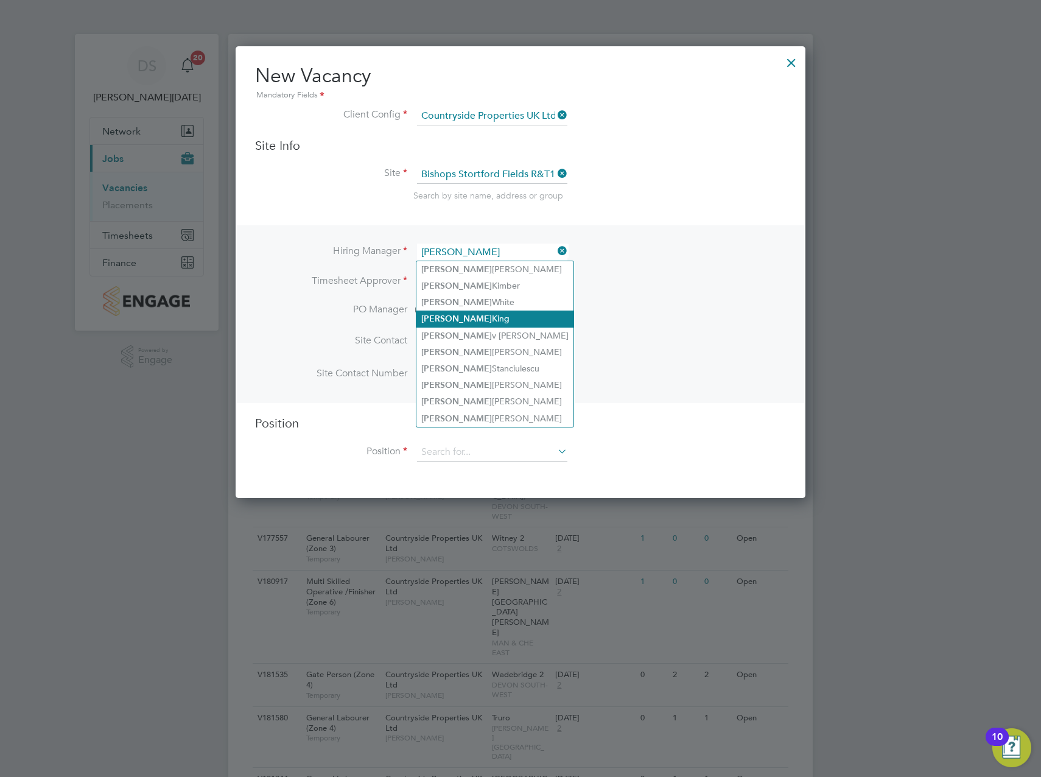
click at [465, 322] on li "[PERSON_NAME]" at bounding box center [495, 319] width 157 height 16
type input "[PERSON_NAME]"
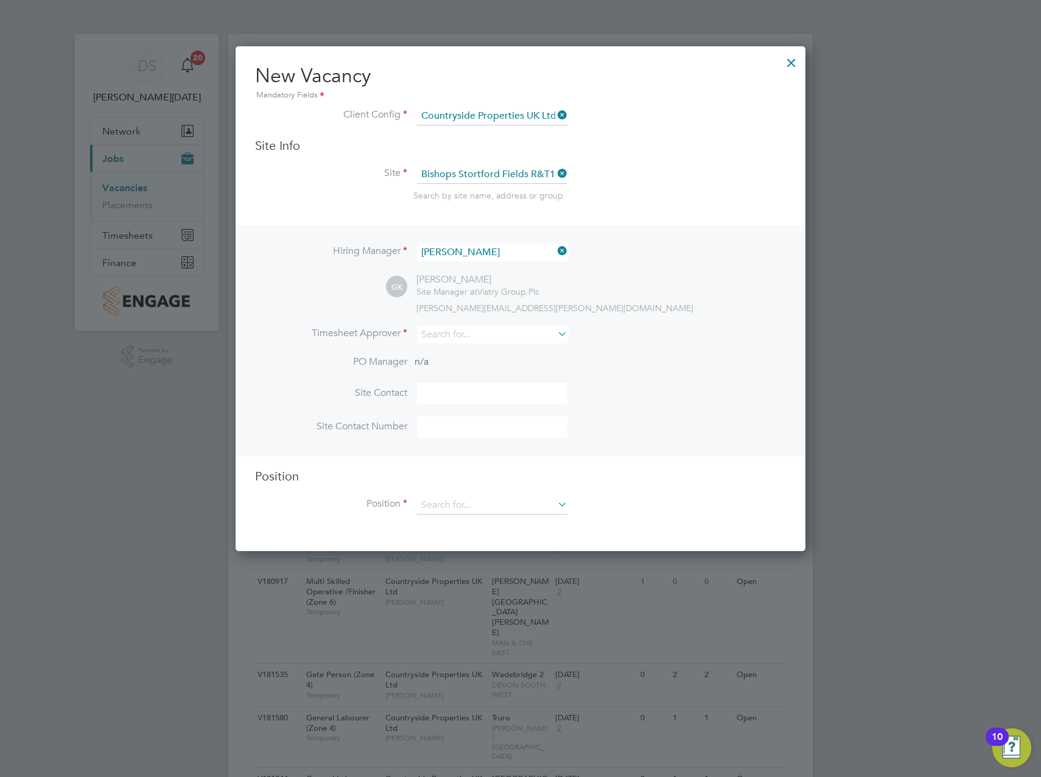
scroll to position [505, 571]
click at [464, 326] on input at bounding box center [492, 335] width 150 height 18
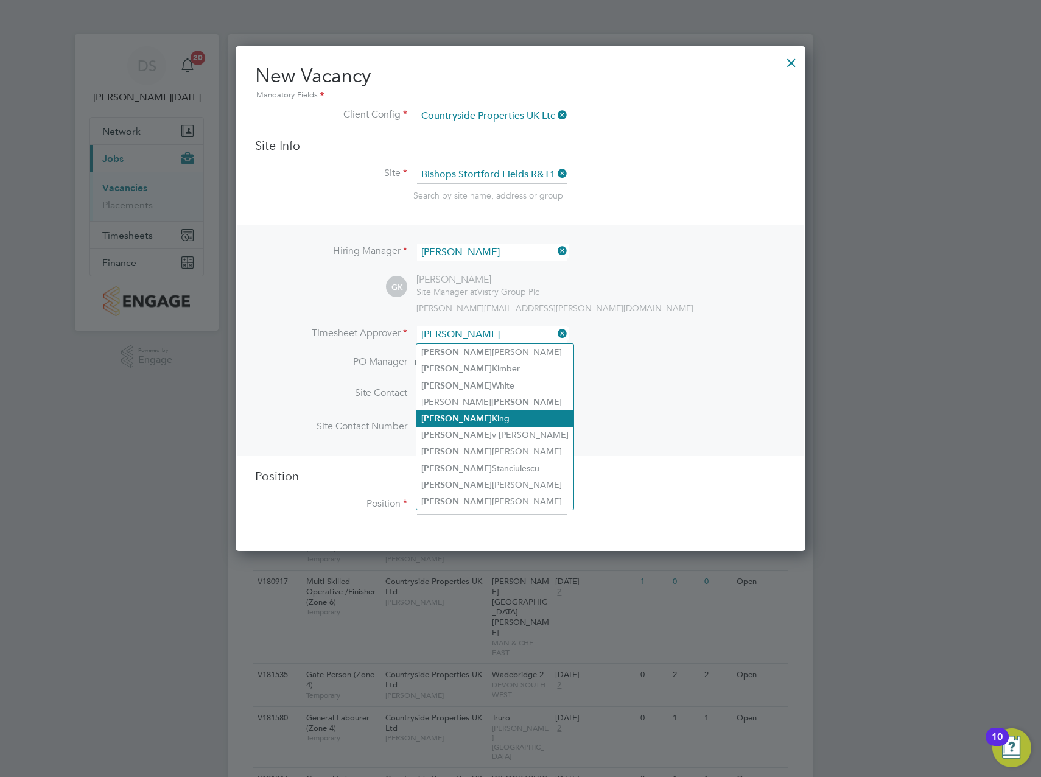
click at [471, 411] on li "[PERSON_NAME]" at bounding box center [495, 418] width 157 height 16
type input "[PERSON_NAME]"
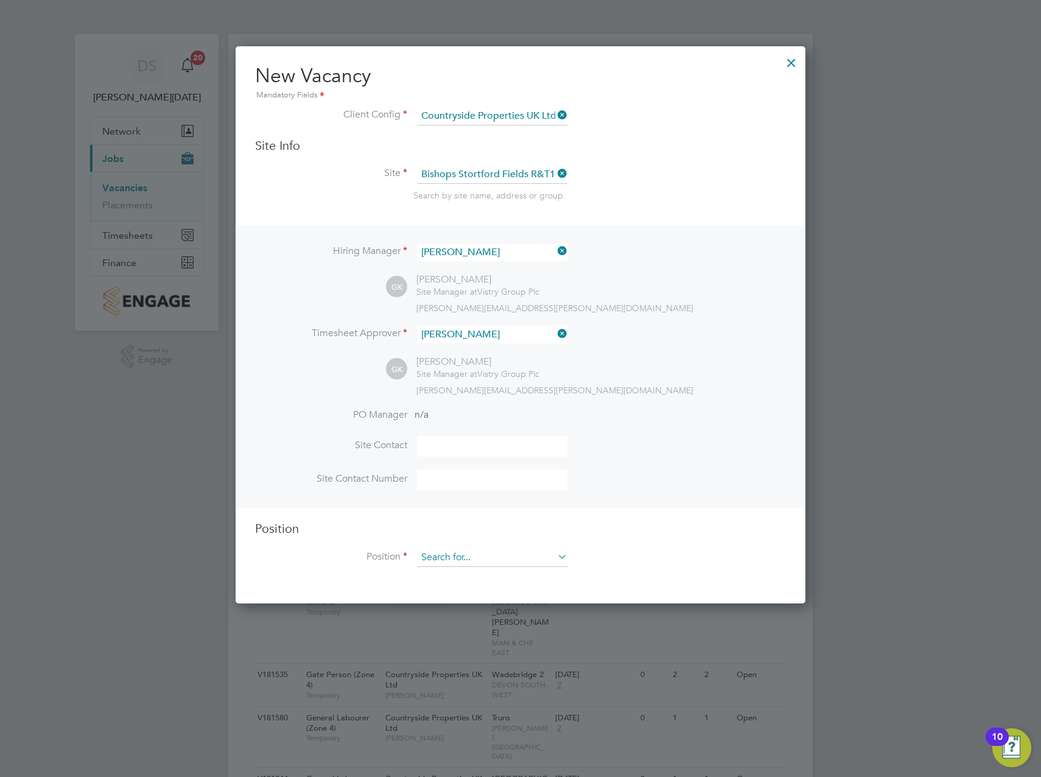
click at [468, 556] on input at bounding box center [492, 558] width 150 height 18
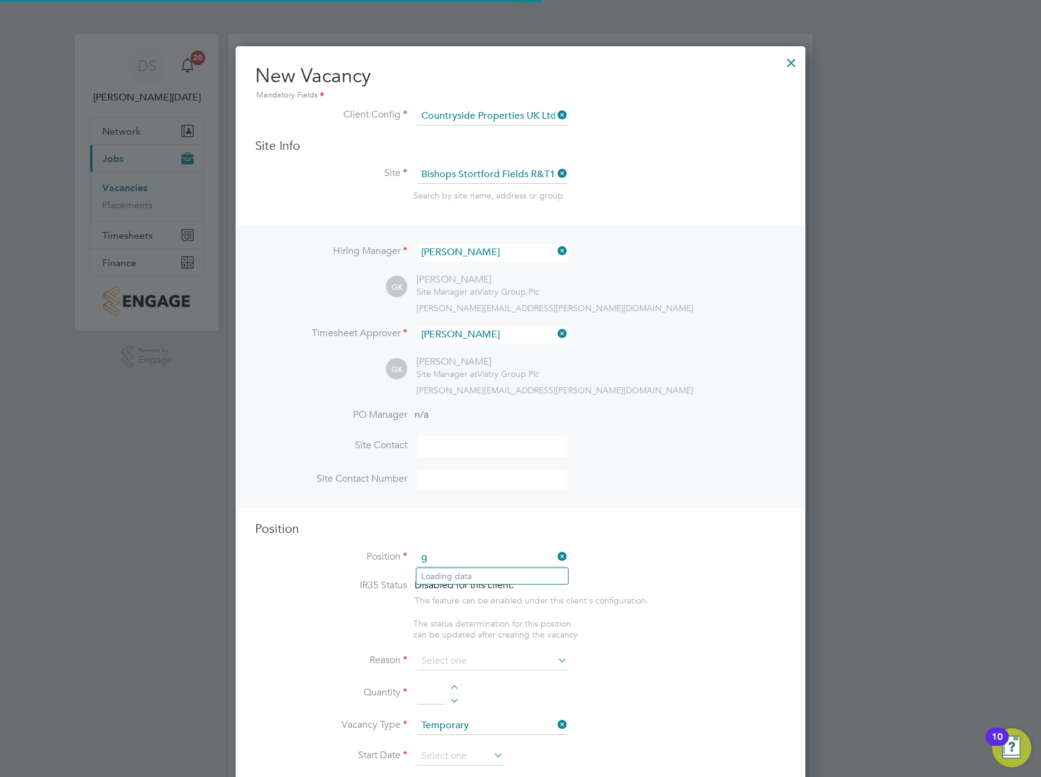
scroll to position [1750, 571]
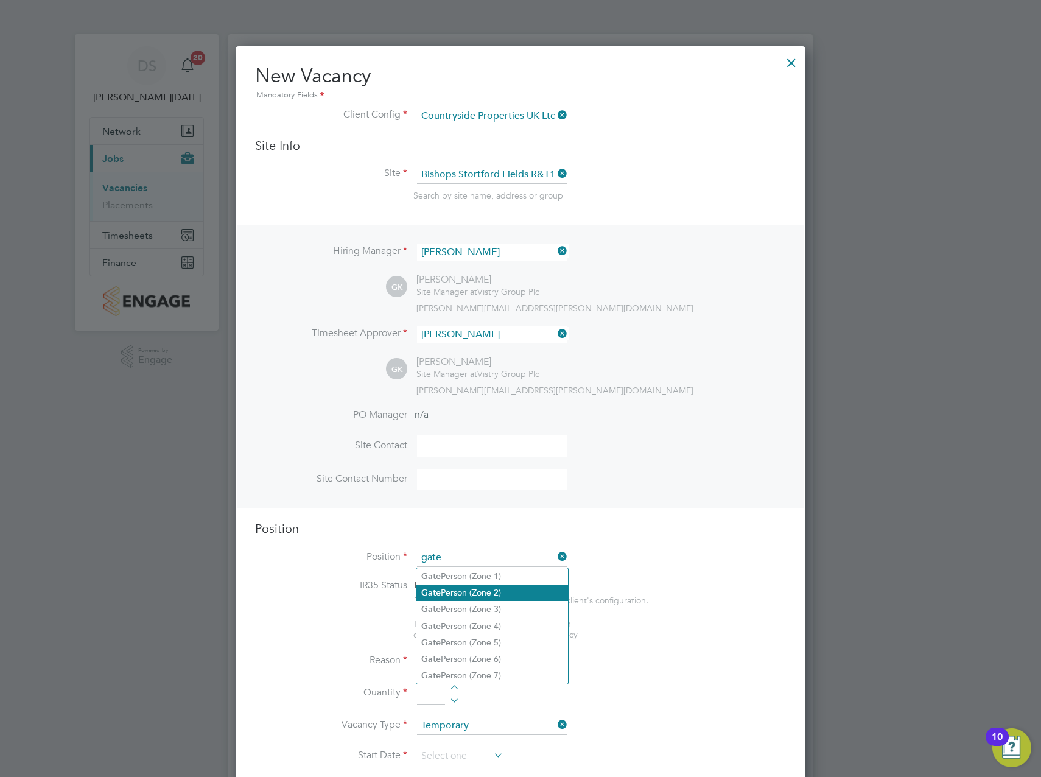
click at [485, 597] on li "Gate Person (Zone 2)" at bounding box center [493, 593] width 152 height 16
type input "Gate Person (Zone 2)"
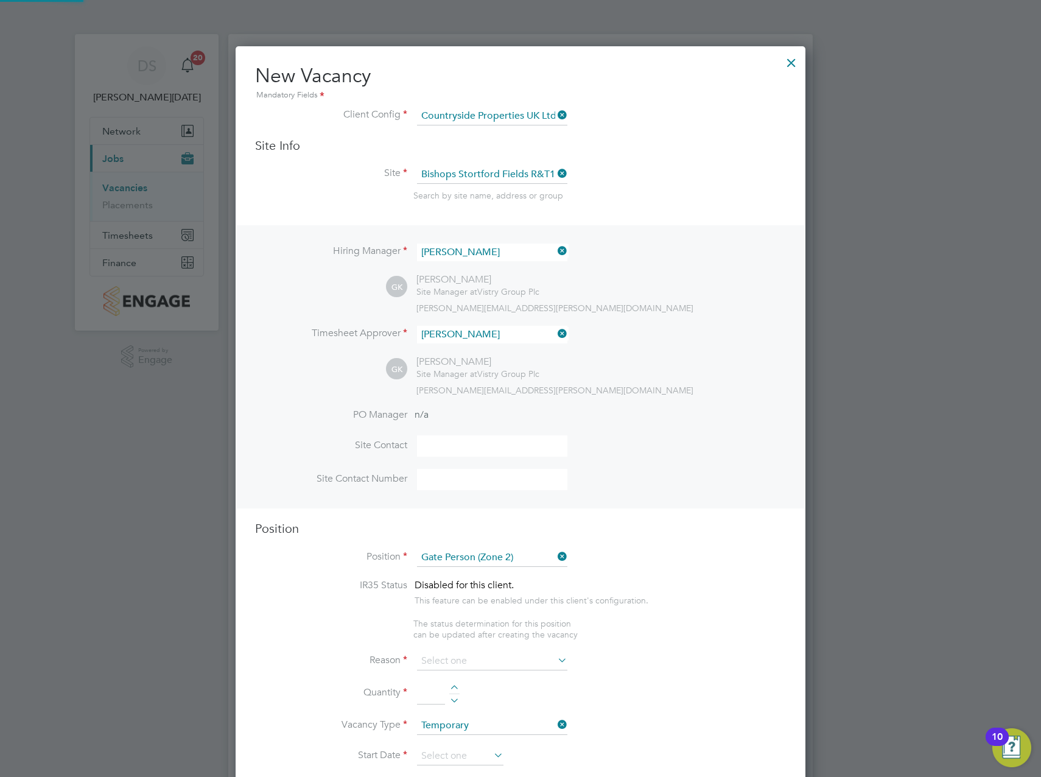
type textarea "- Welcoming visitors and signing visitors in and out of site - Checking CSCS ca…"
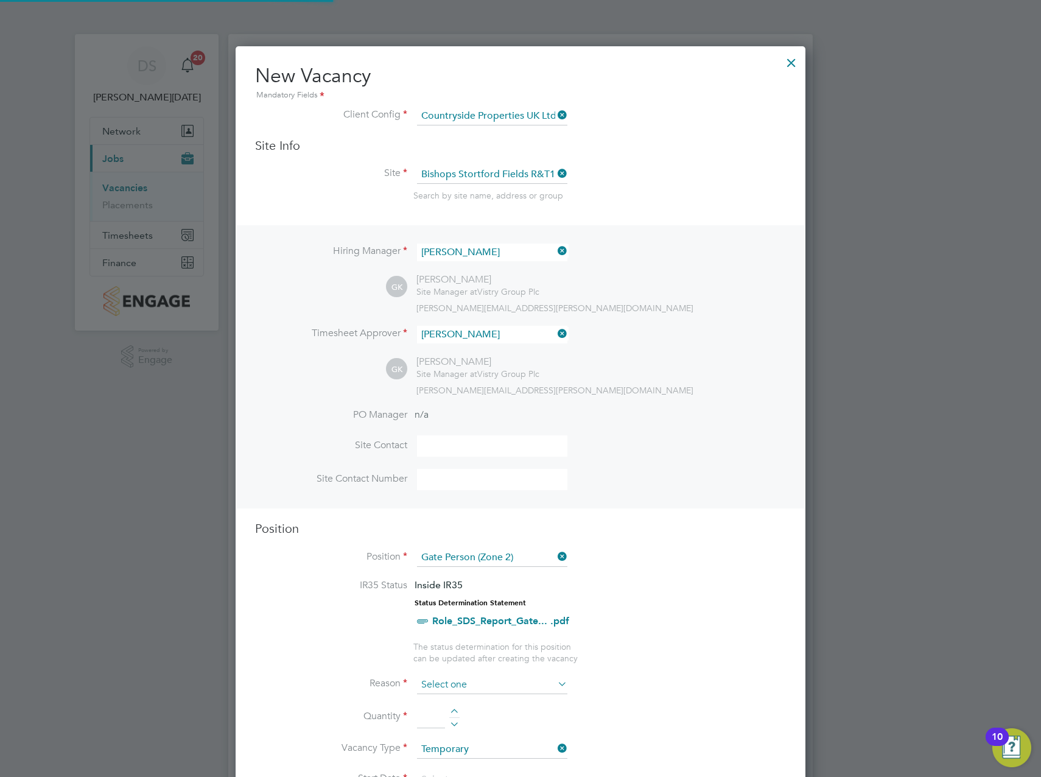
scroll to position [36, 64]
click at [458, 689] on input at bounding box center [492, 685] width 150 height 18
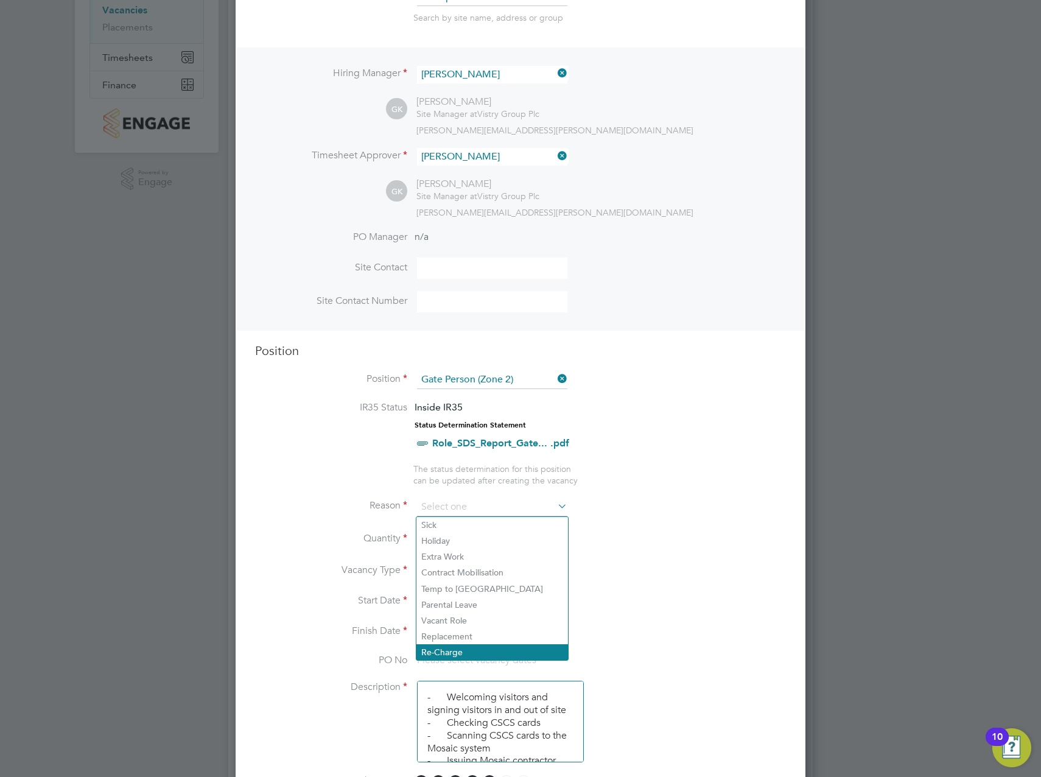
scroll to position [183, 0]
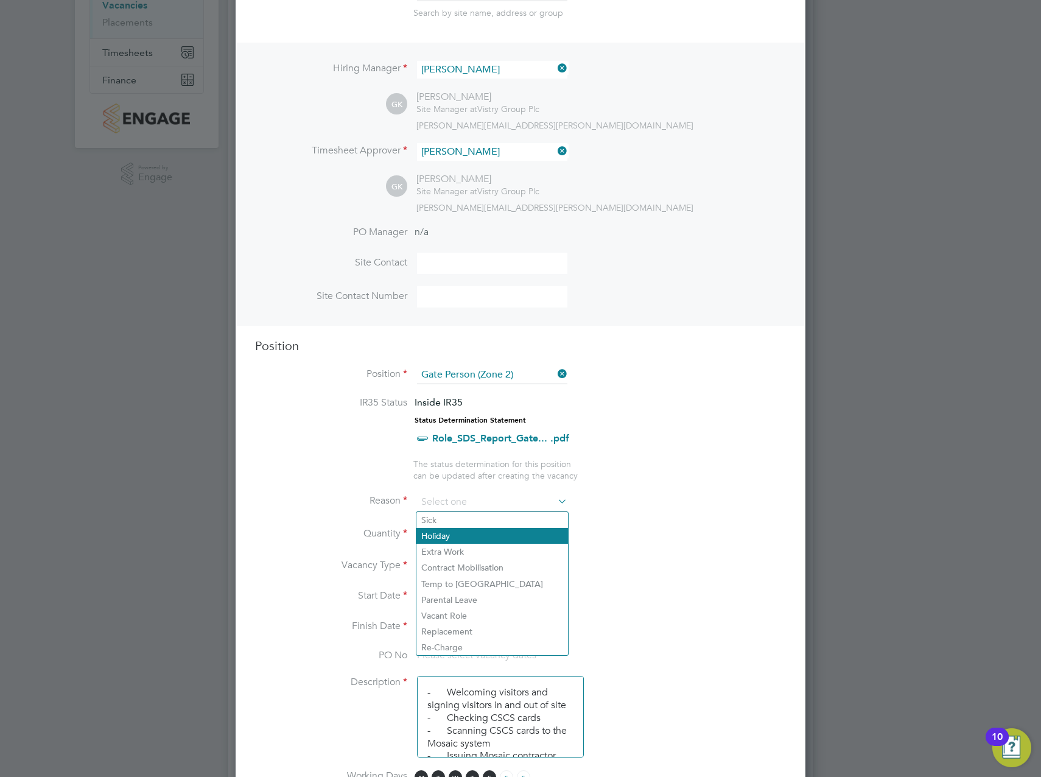
click at [474, 539] on li "Holiday" at bounding box center [493, 536] width 152 height 16
type input "Holiday"
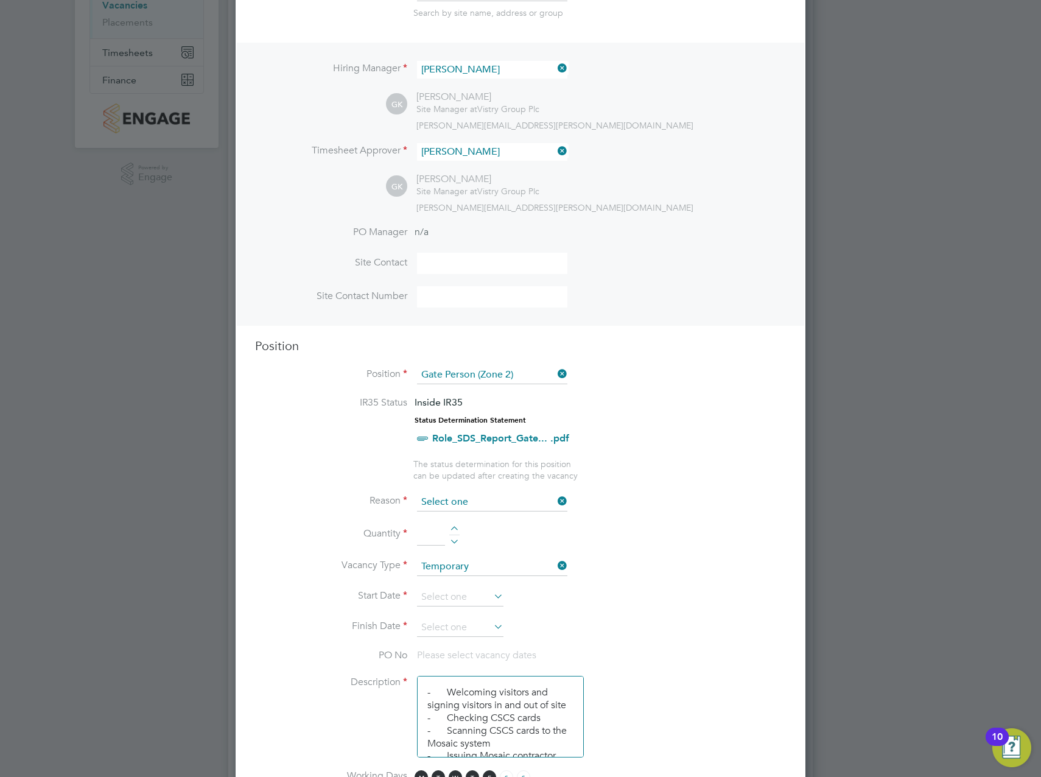
click at [487, 502] on input at bounding box center [492, 502] width 150 height 18
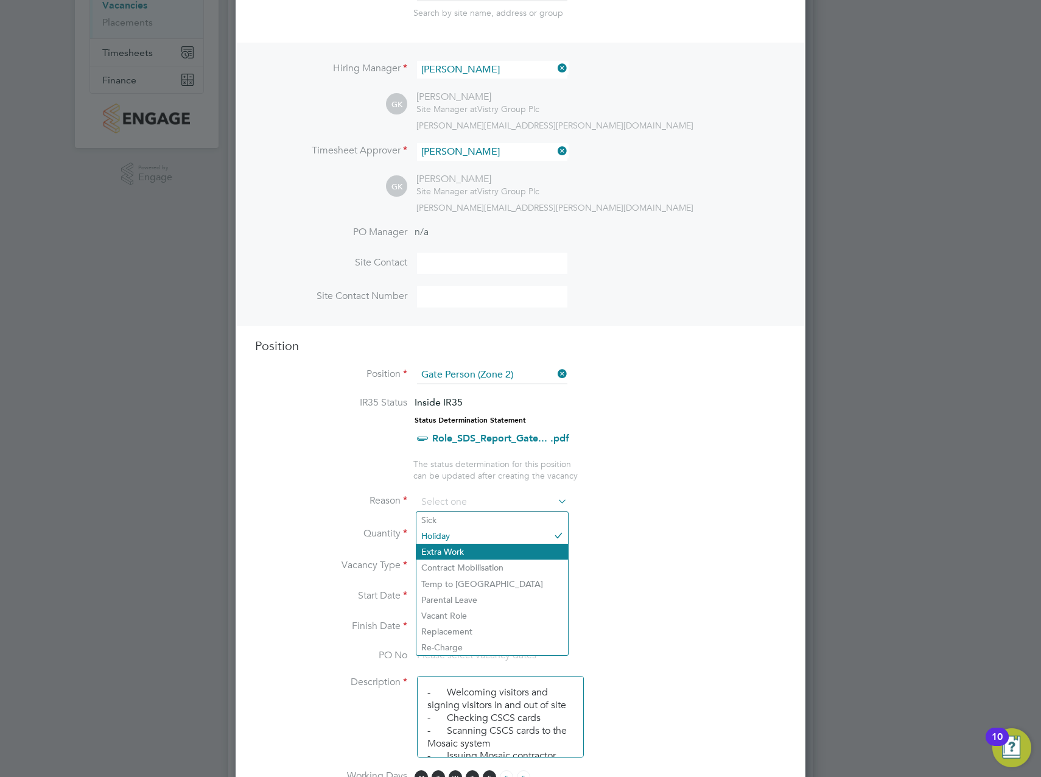
click at [456, 546] on li "Extra Work" at bounding box center [493, 552] width 152 height 16
type input "Extra Work"
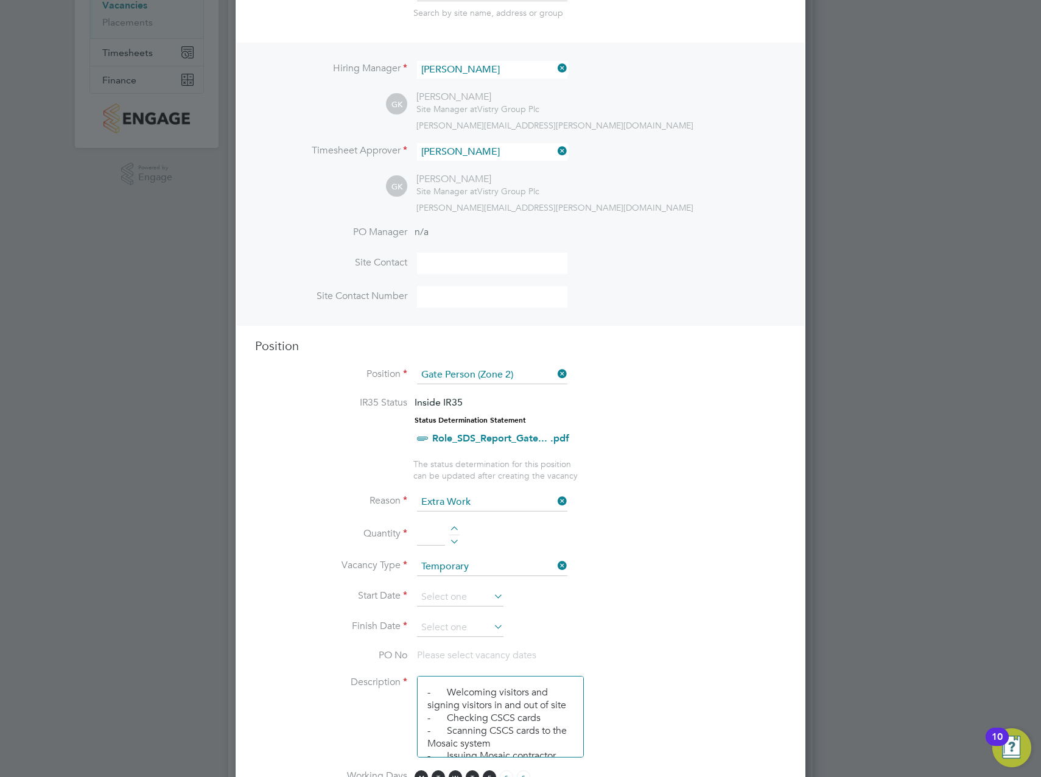
click at [454, 527] on div at bounding box center [454, 530] width 10 height 9
type input "1"
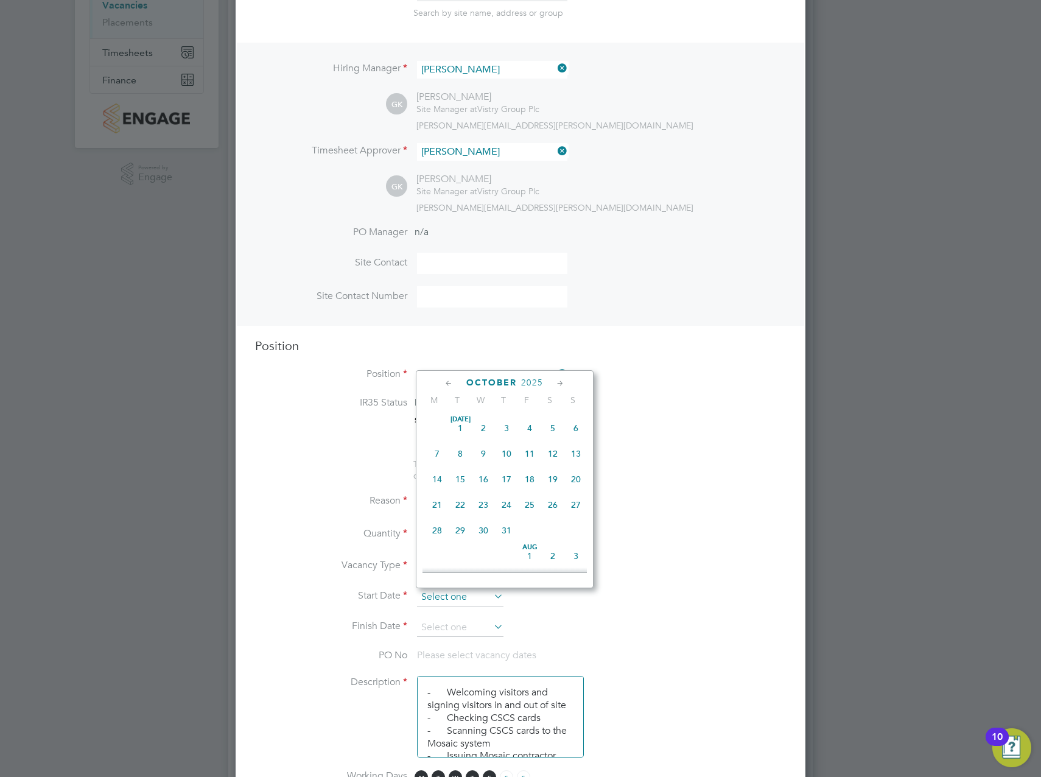
click at [430, 596] on input at bounding box center [460, 597] width 86 height 18
click at [443, 504] on span "6" at bounding box center [437, 496] width 23 height 23
type input "[DATE]"
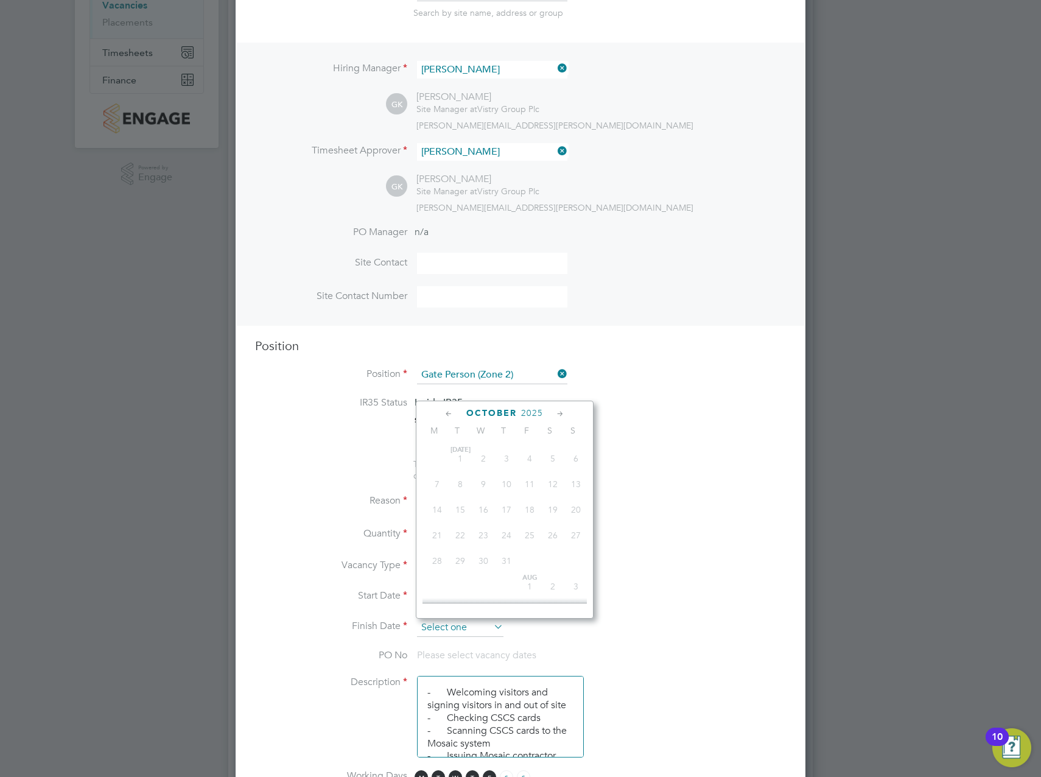
click at [441, 636] on input at bounding box center [460, 628] width 86 height 18
click at [566, 411] on icon at bounding box center [561, 413] width 12 height 13
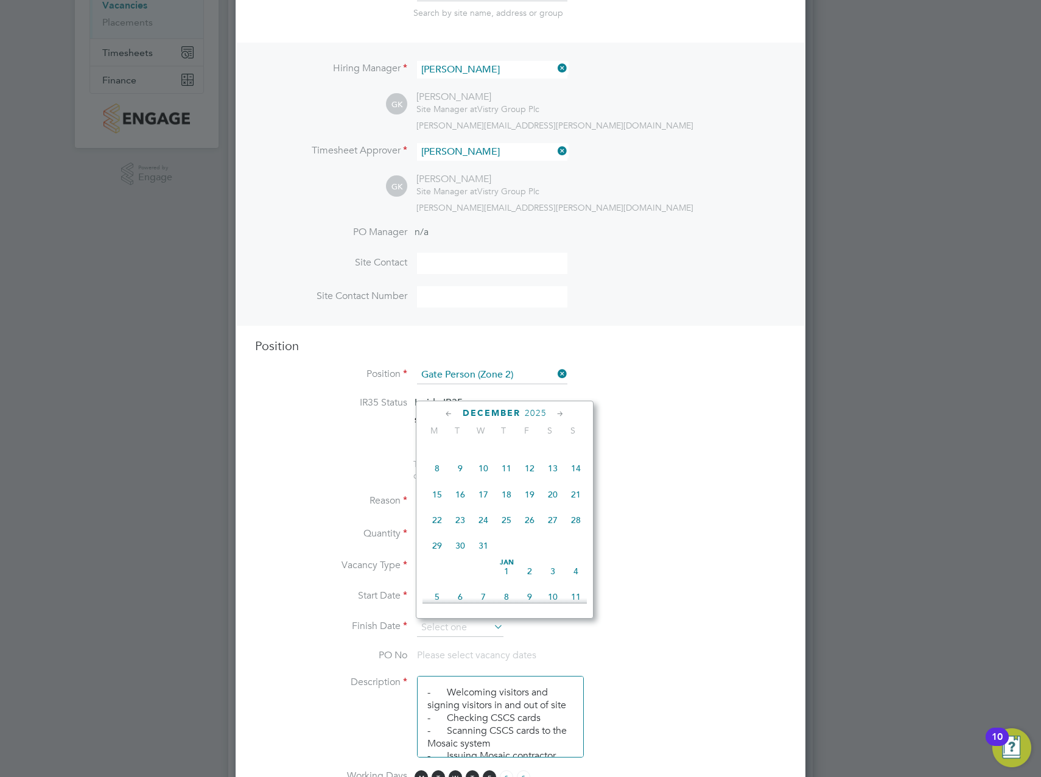
scroll to position [789, 0]
click at [442, 407] on div "[DATE]" at bounding box center [505, 413] width 164 height 12
click at [446, 411] on icon at bounding box center [449, 413] width 12 height 13
click at [489, 557] on span "31" at bounding box center [483, 545] width 23 height 23
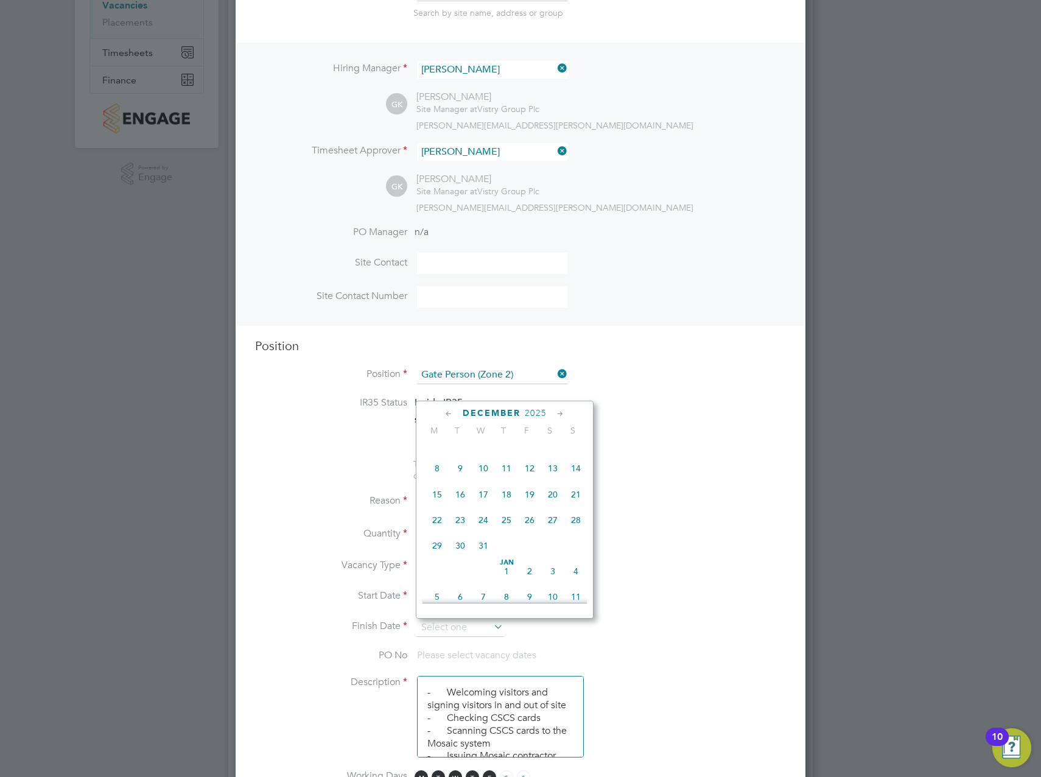
type input "[DATE]"
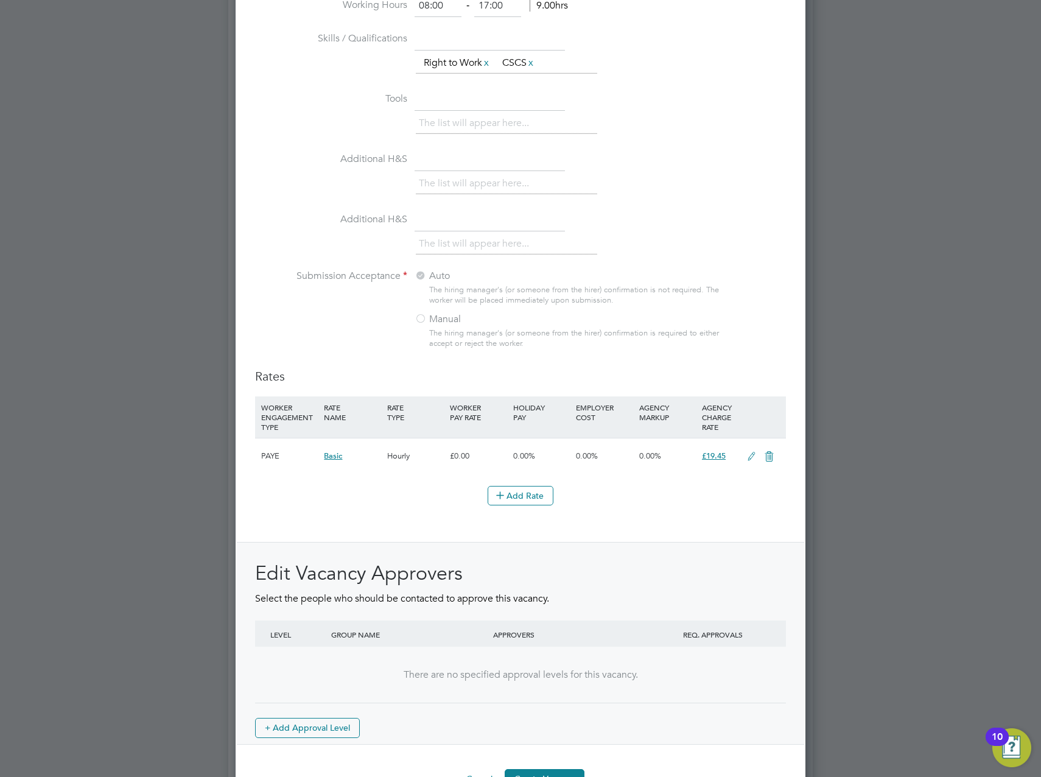
scroll to position [1108, 0]
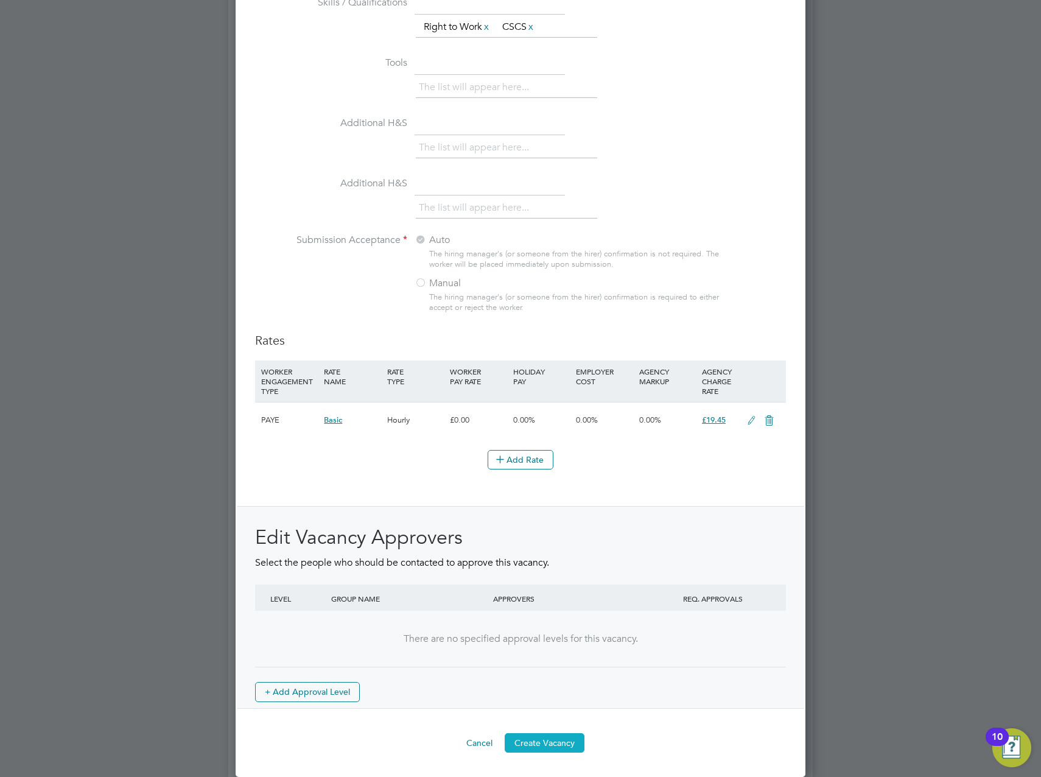
click at [565, 743] on button "Create Vacancy" at bounding box center [545, 742] width 80 height 19
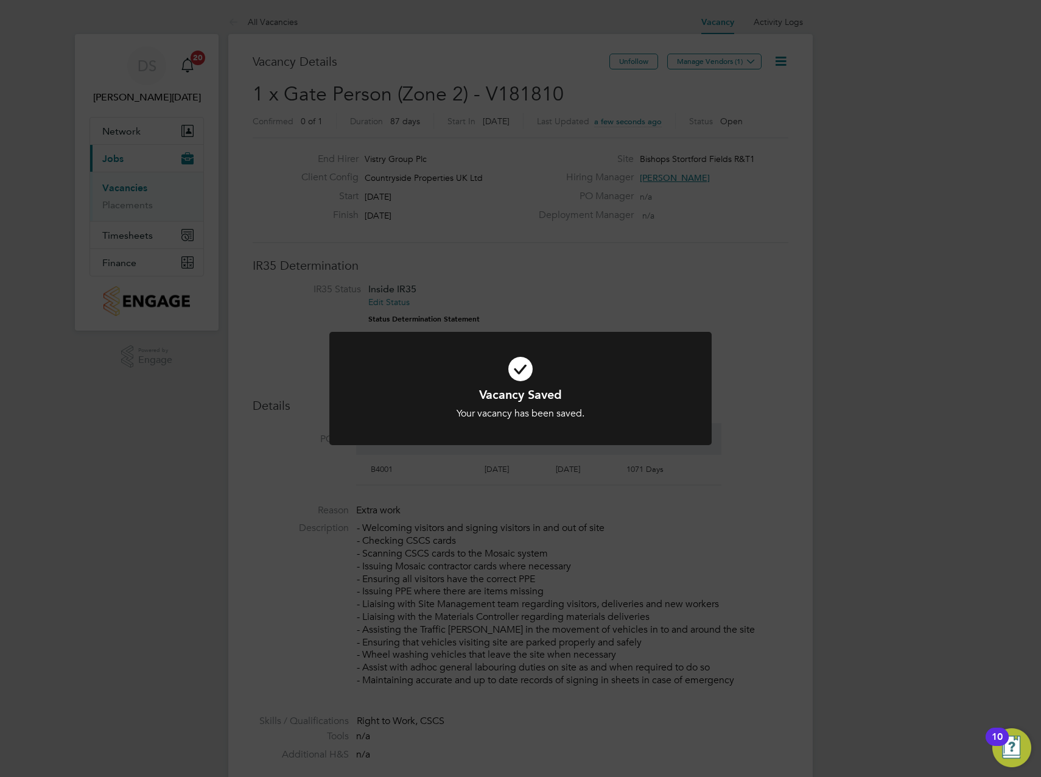
click at [710, 63] on div "Vacancy Saved Your vacancy has been saved. Cancel Okay" at bounding box center [520, 388] width 1041 height 777
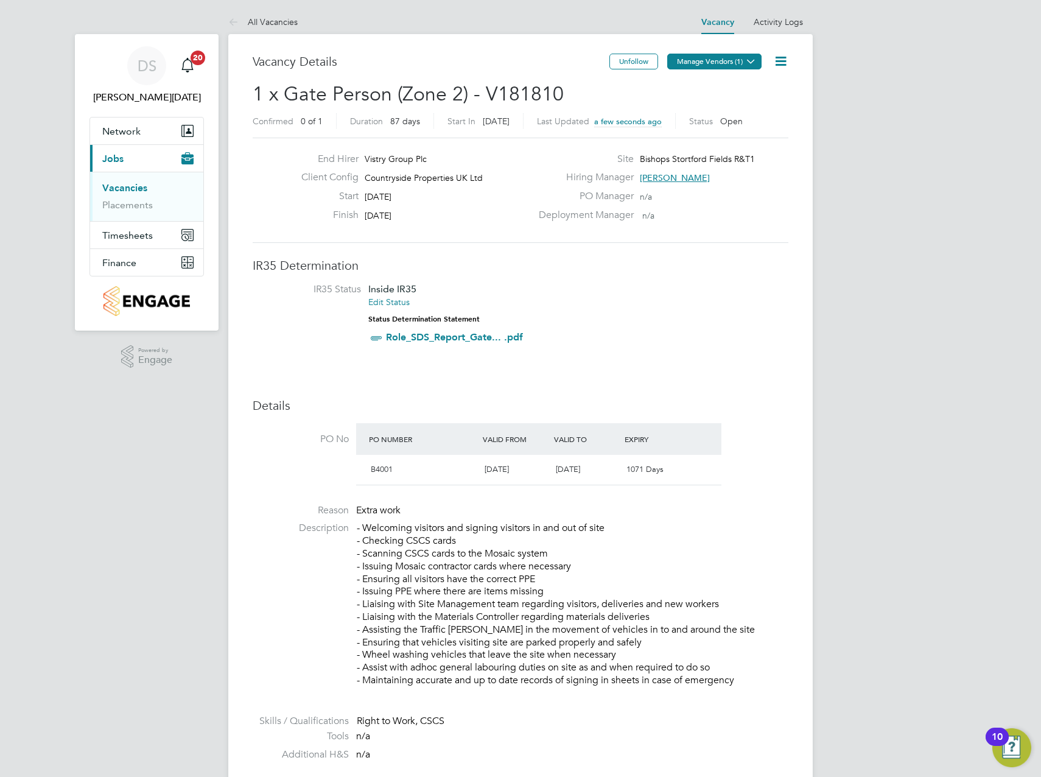
click at [737, 56] on button "Manage Vendors (1)" at bounding box center [714, 62] width 94 height 16
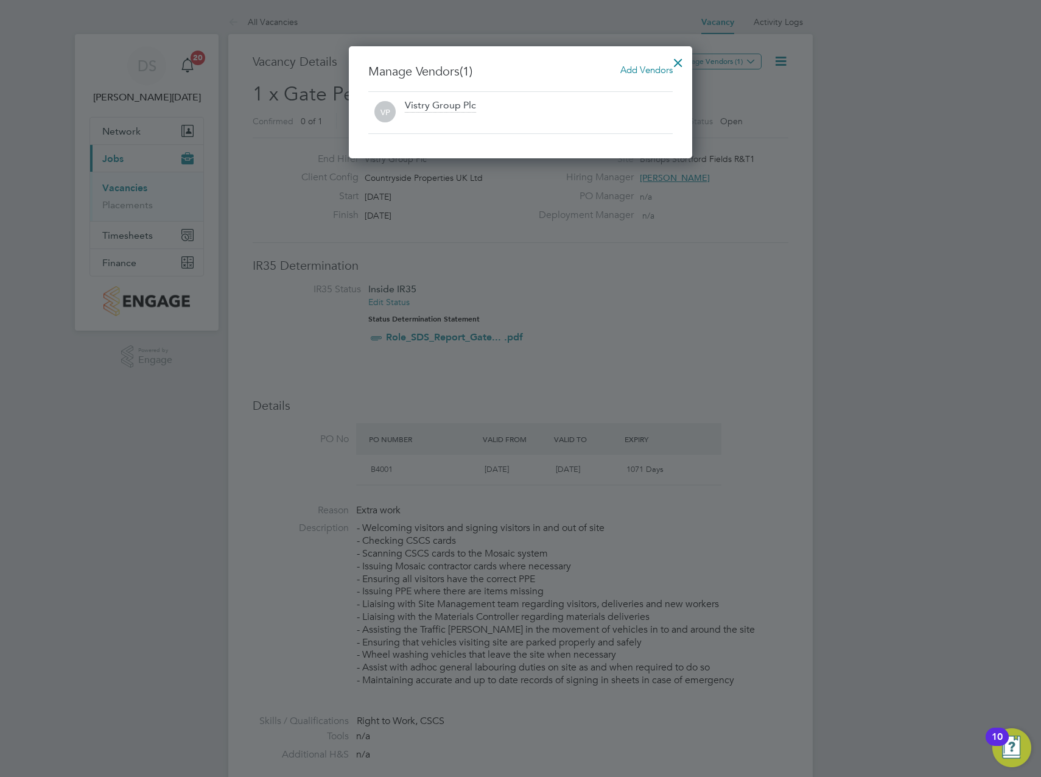
click at [652, 72] on span "Add Vendors" at bounding box center [647, 70] width 52 height 12
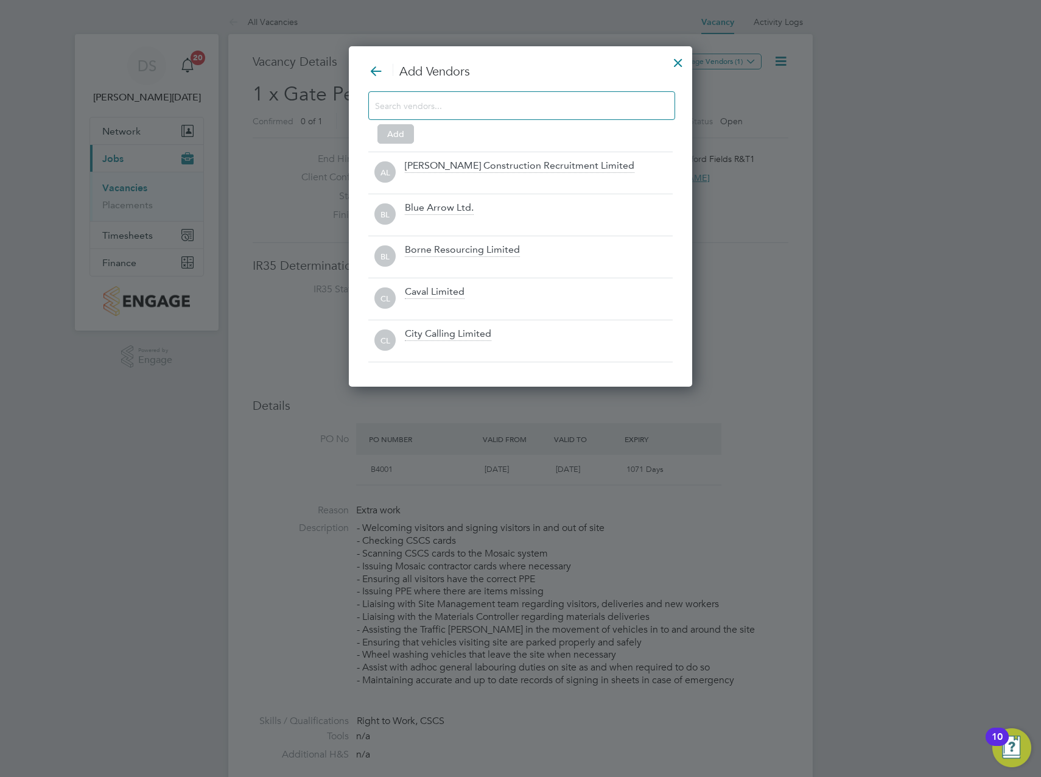
click at [543, 113] on input at bounding box center [512, 105] width 274 height 16
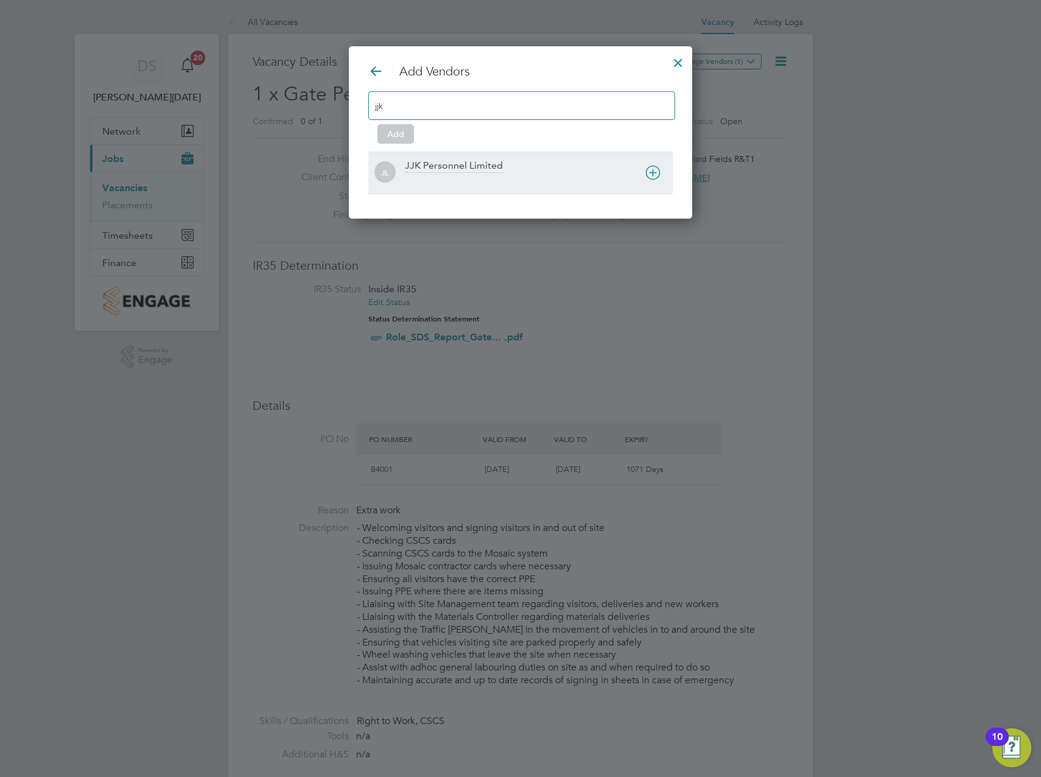
type input "jjk"
click at [650, 173] on icon at bounding box center [653, 172] width 15 height 15
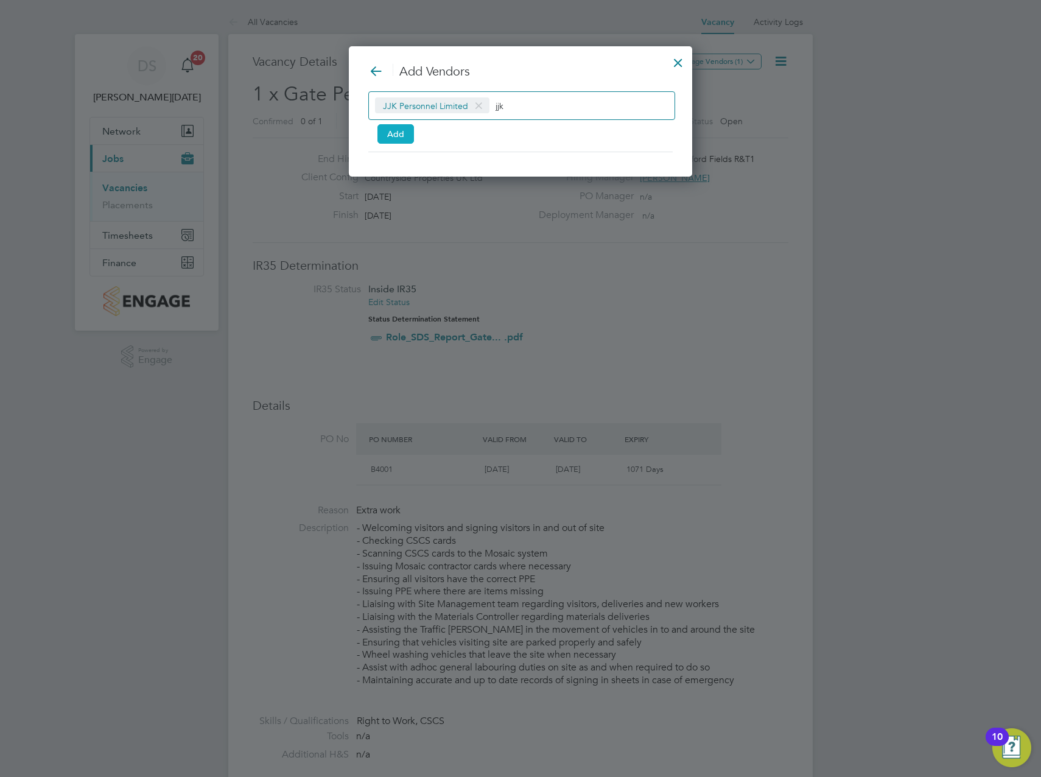
click at [398, 136] on button "Add" at bounding box center [396, 133] width 37 height 19
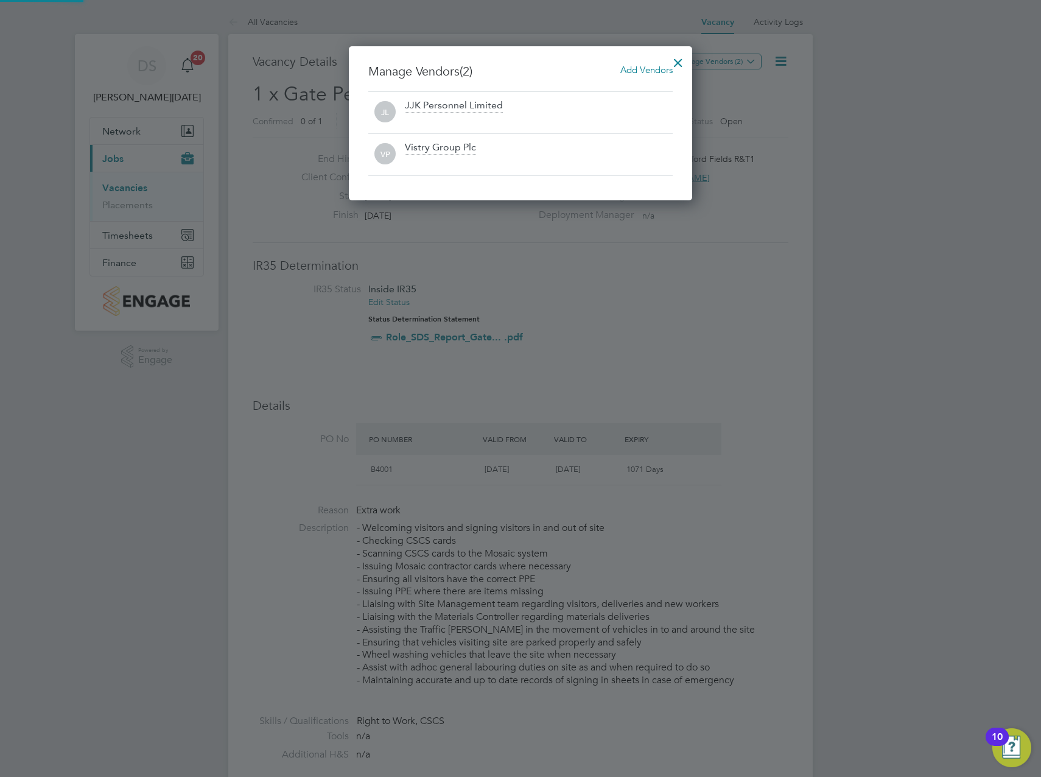
click at [681, 62] on div at bounding box center [678, 60] width 22 height 22
